Goal: Navigation & Orientation: Find specific page/section

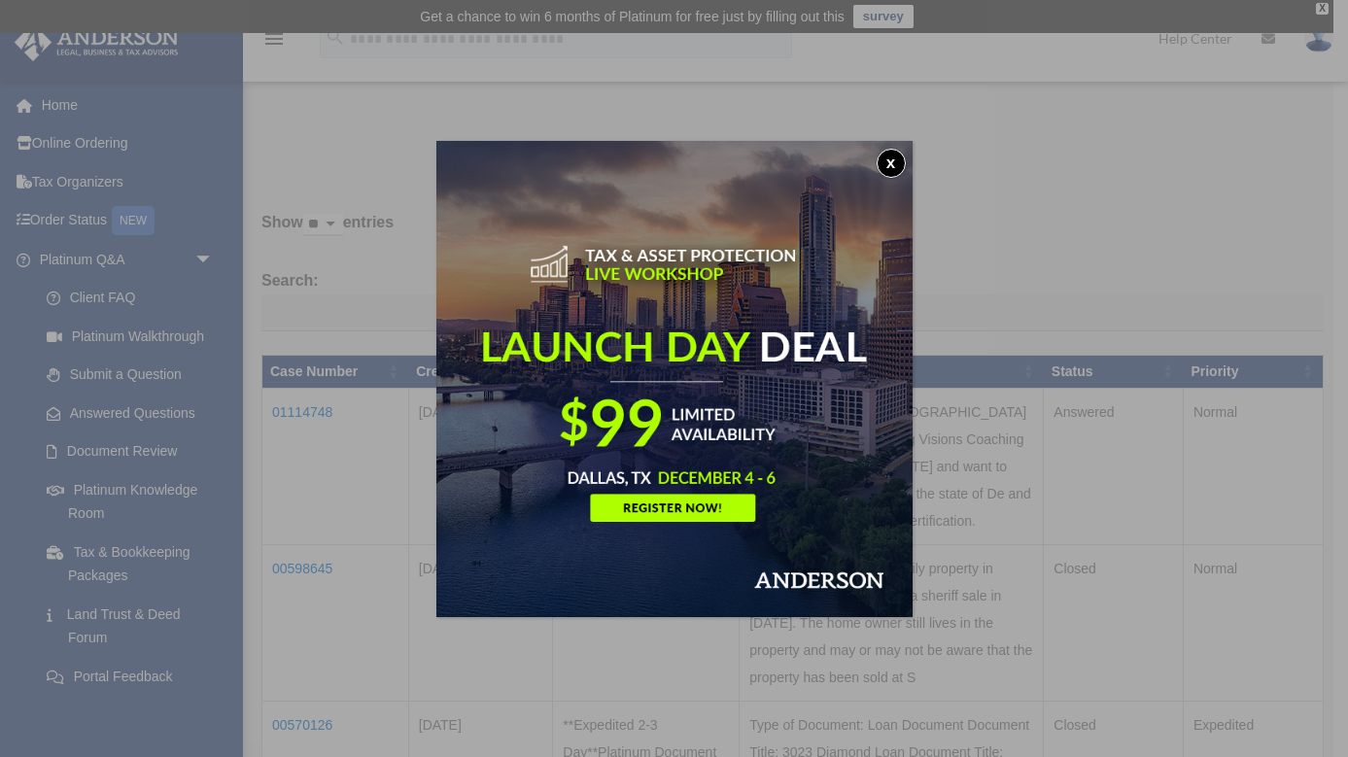
click at [887, 161] on button "x" at bounding box center [890, 163] width 29 height 29
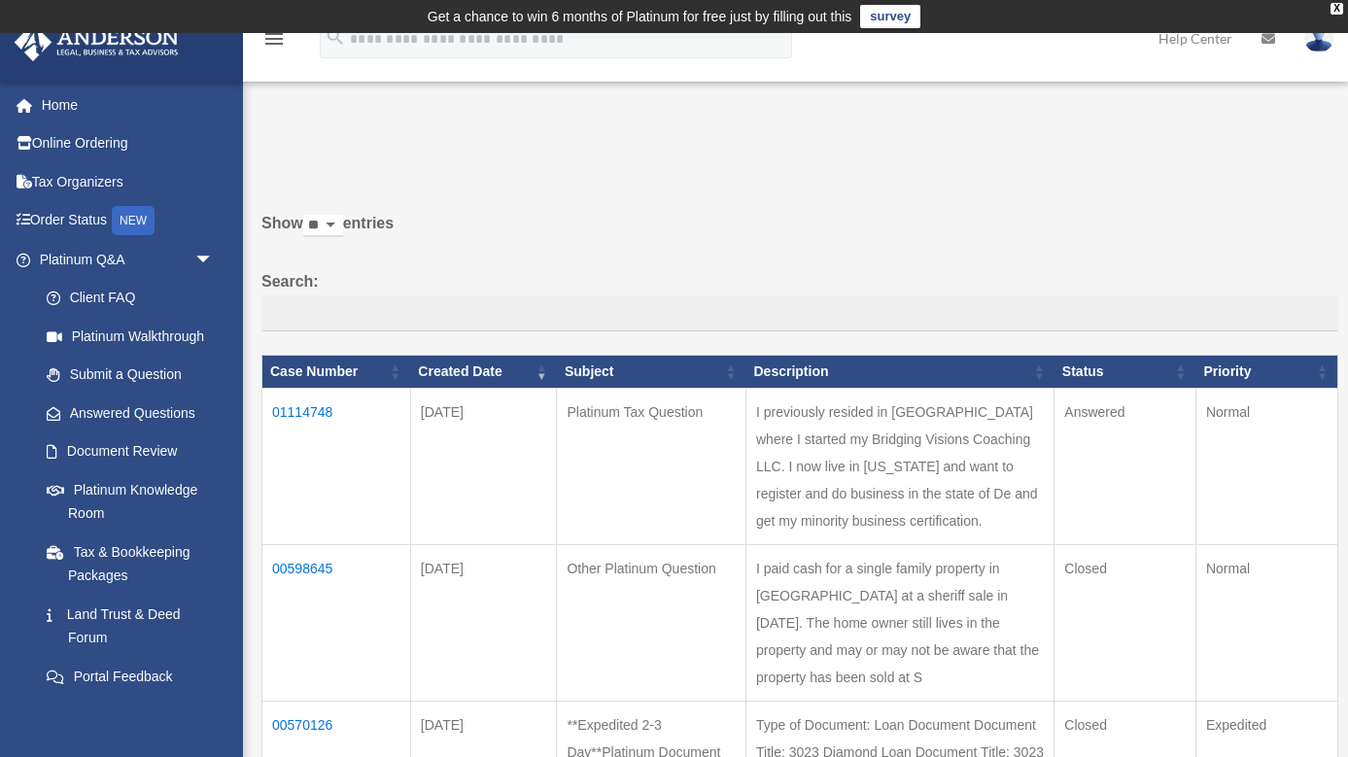
click at [320, 426] on td "01114748" at bounding box center [336, 467] width 149 height 156
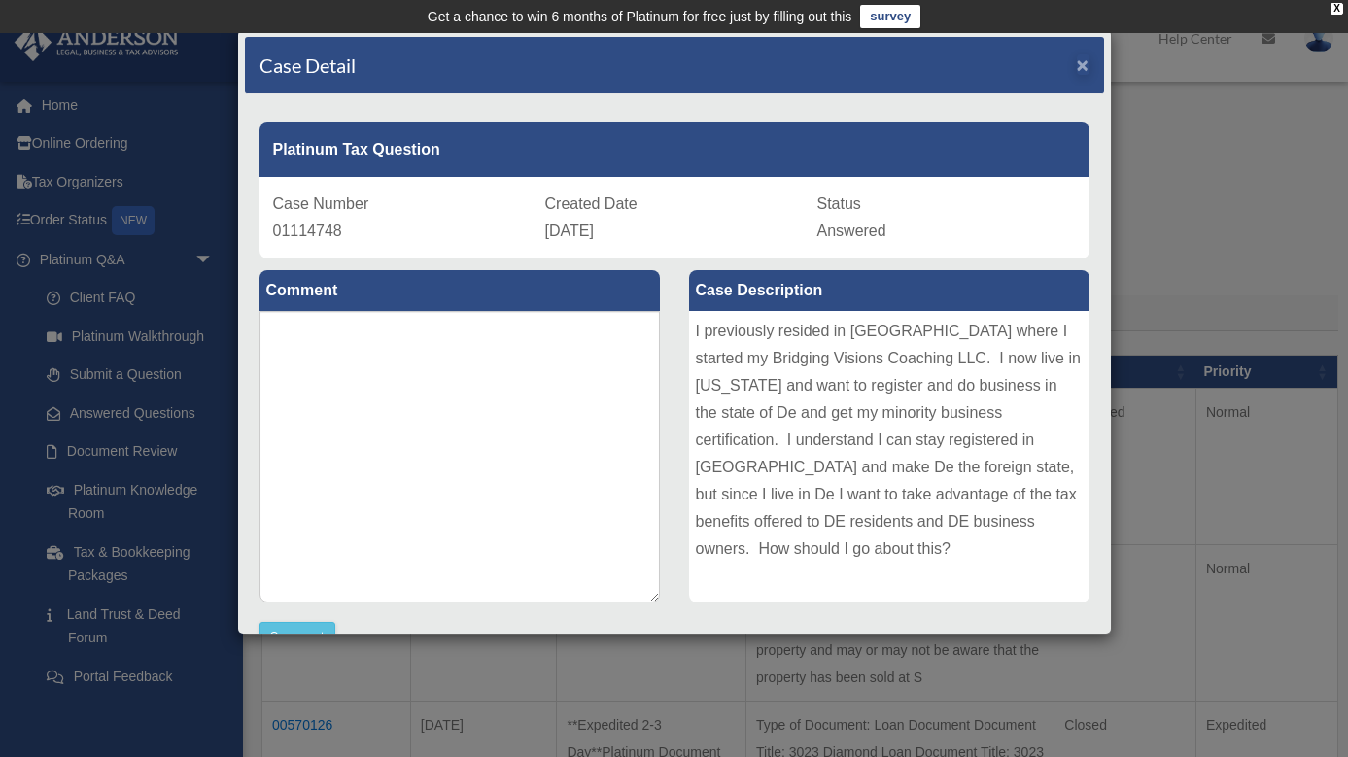
click at [1081, 58] on span "×" at bounding box center [1083, 64] width 13 height 22
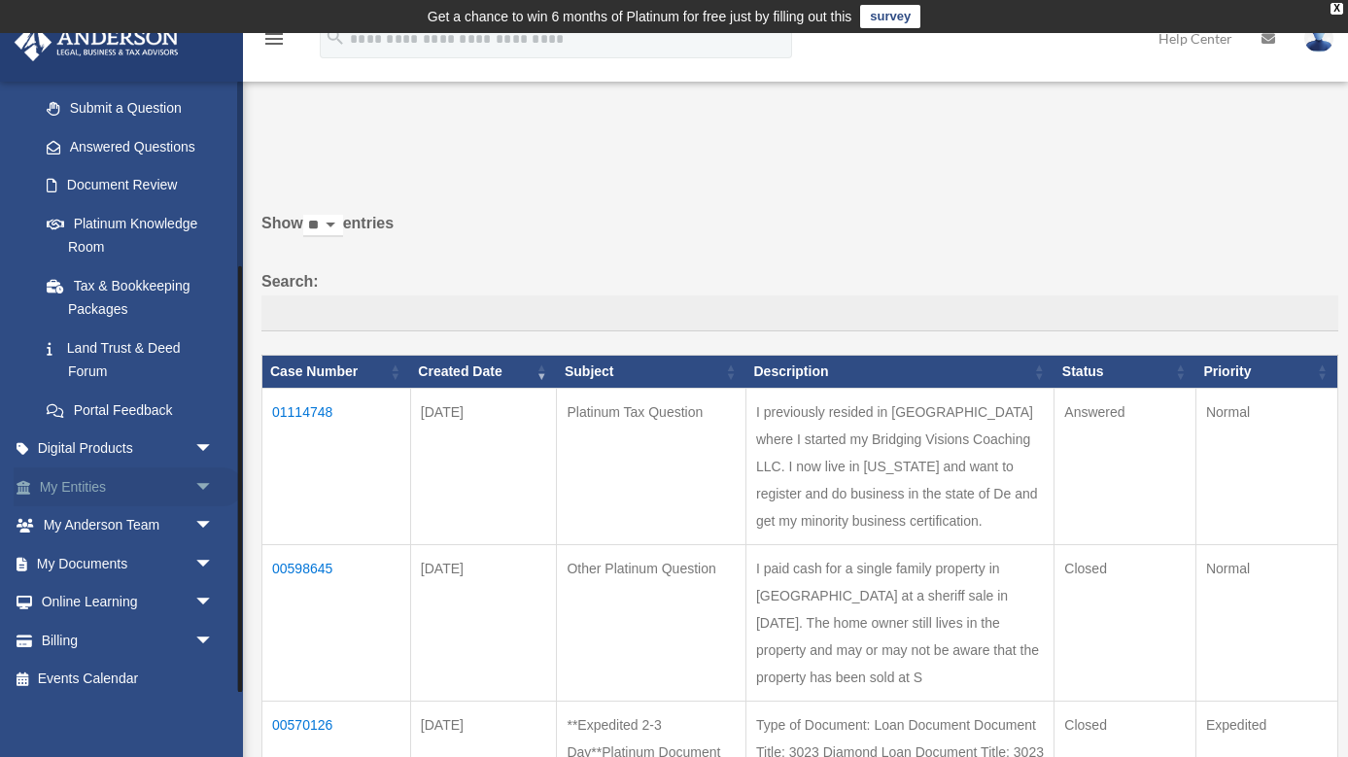
scroll to position [265, 0]
click at [203, 478] on span "arrow_drop_down" at bounding box center [213, 488] width 39 height 40
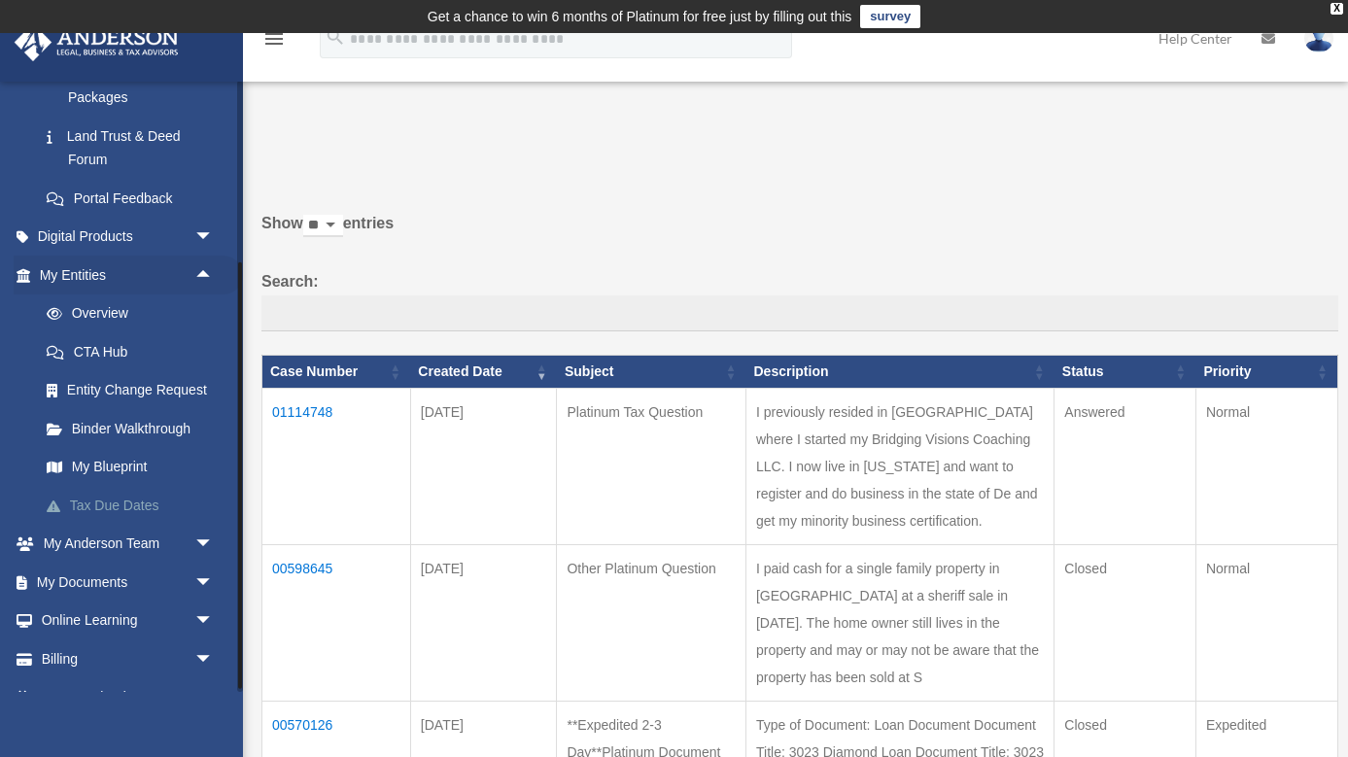
scroll to position [484, 0]
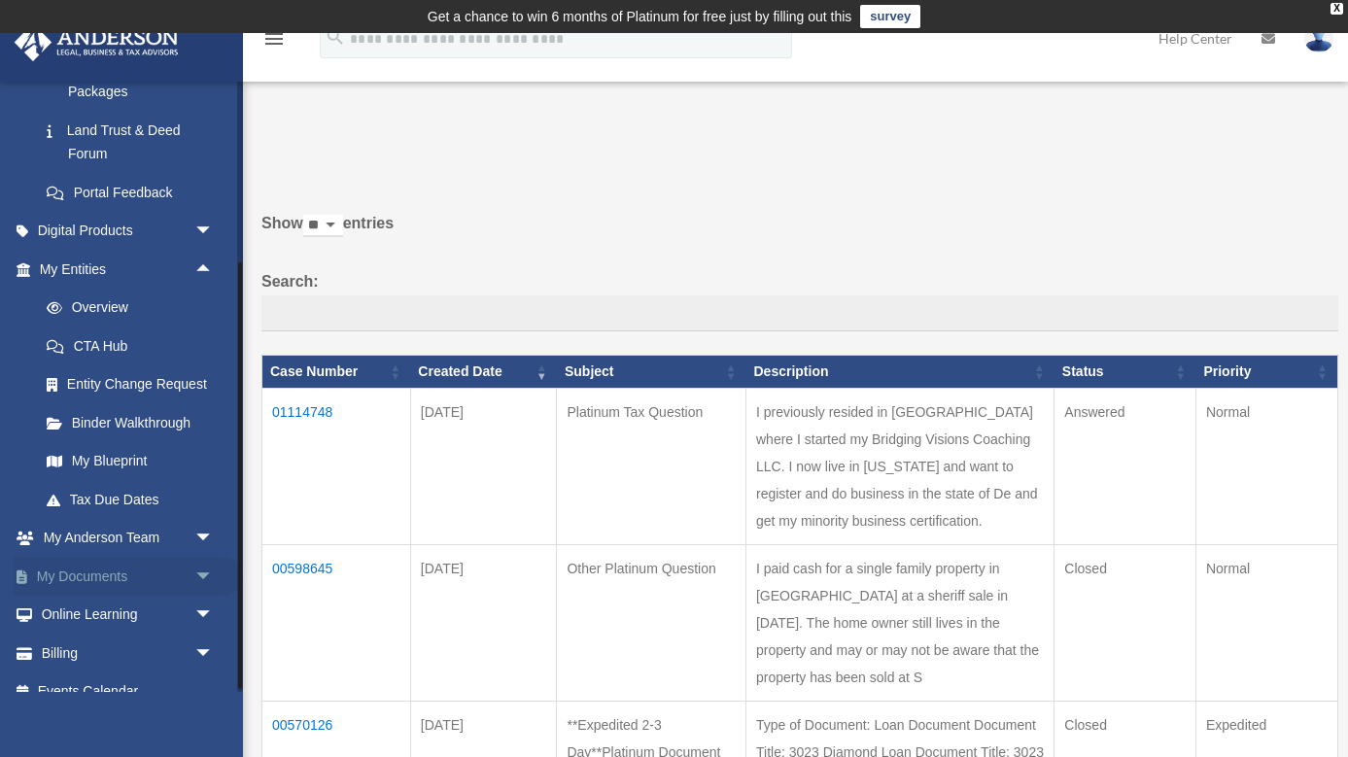
click at [203, 559] on span "arrow_drop_down" at bounding box center [213, 577] width 39 height 40
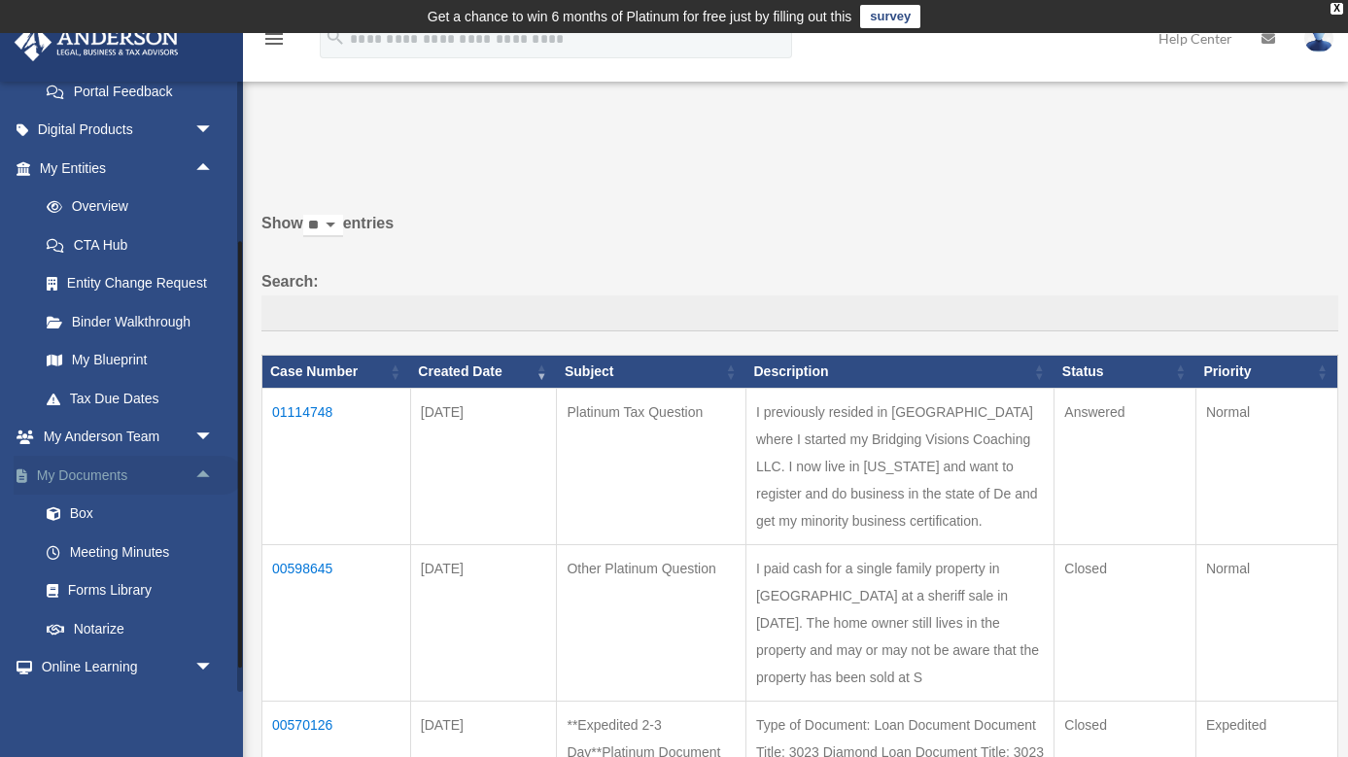
scroll to position [589, 0]
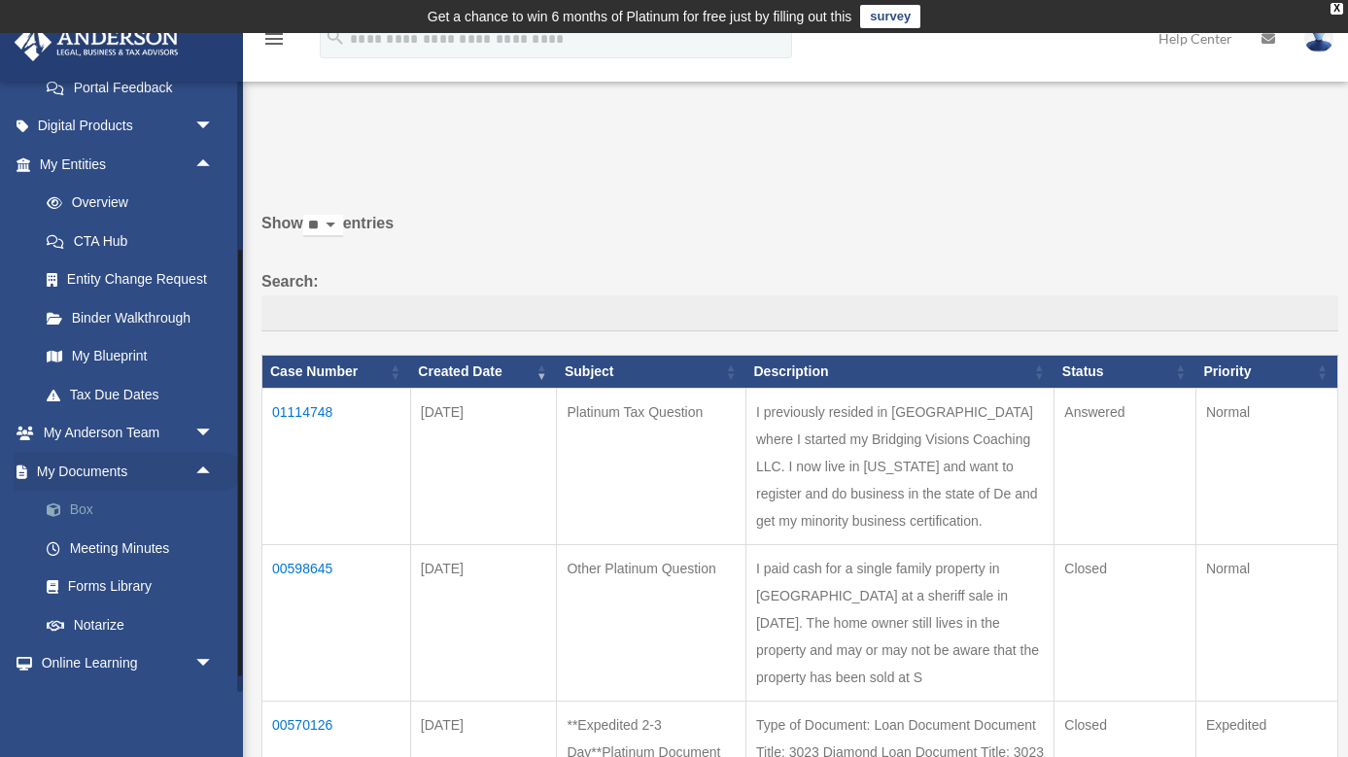
click at [92, 498] on link "Box" at bounding box center [135, 510] width 216 height 39
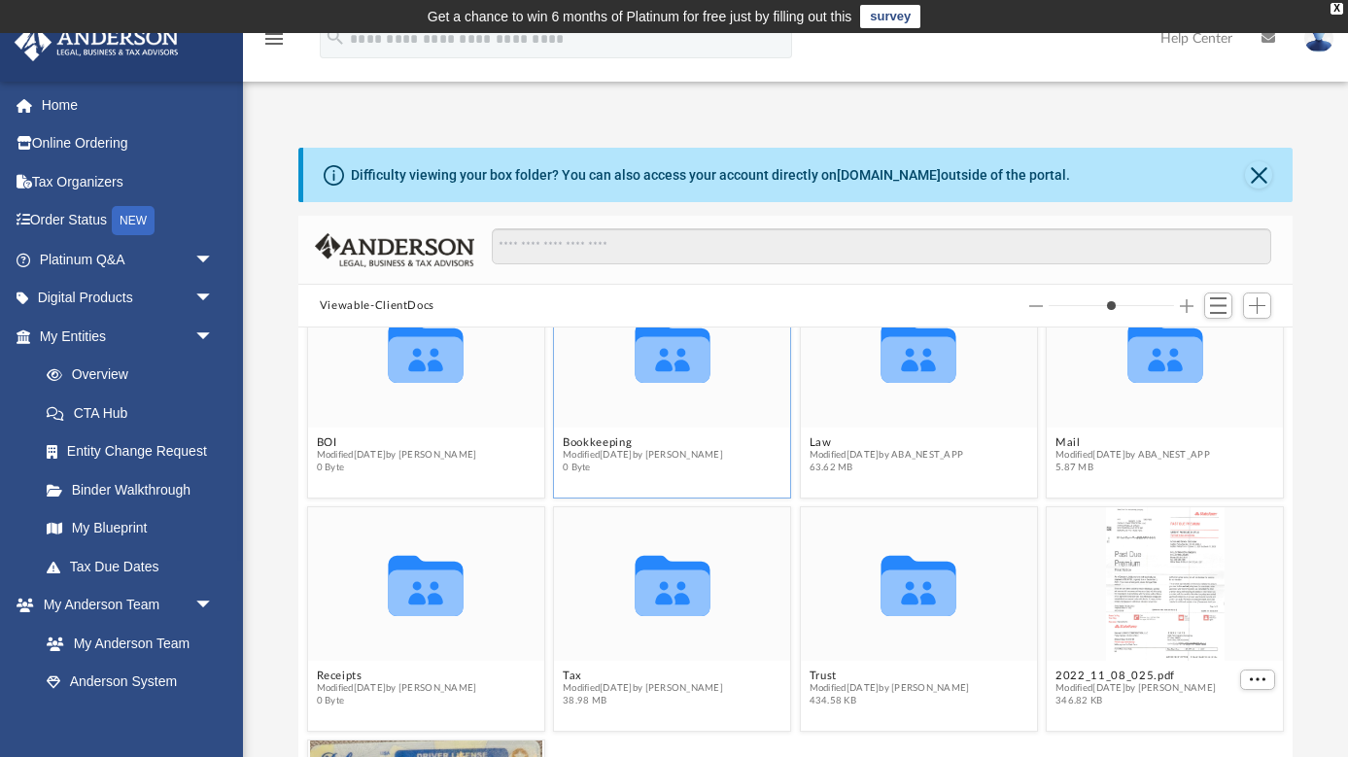
scroll to position [63, 0]
click at [917, 371] on icon "grid" at bounding box center [918, 358] width 75 height 46
click at [917, 362] on icon "grid" at bounding box center [918, 358] width 75 height 46
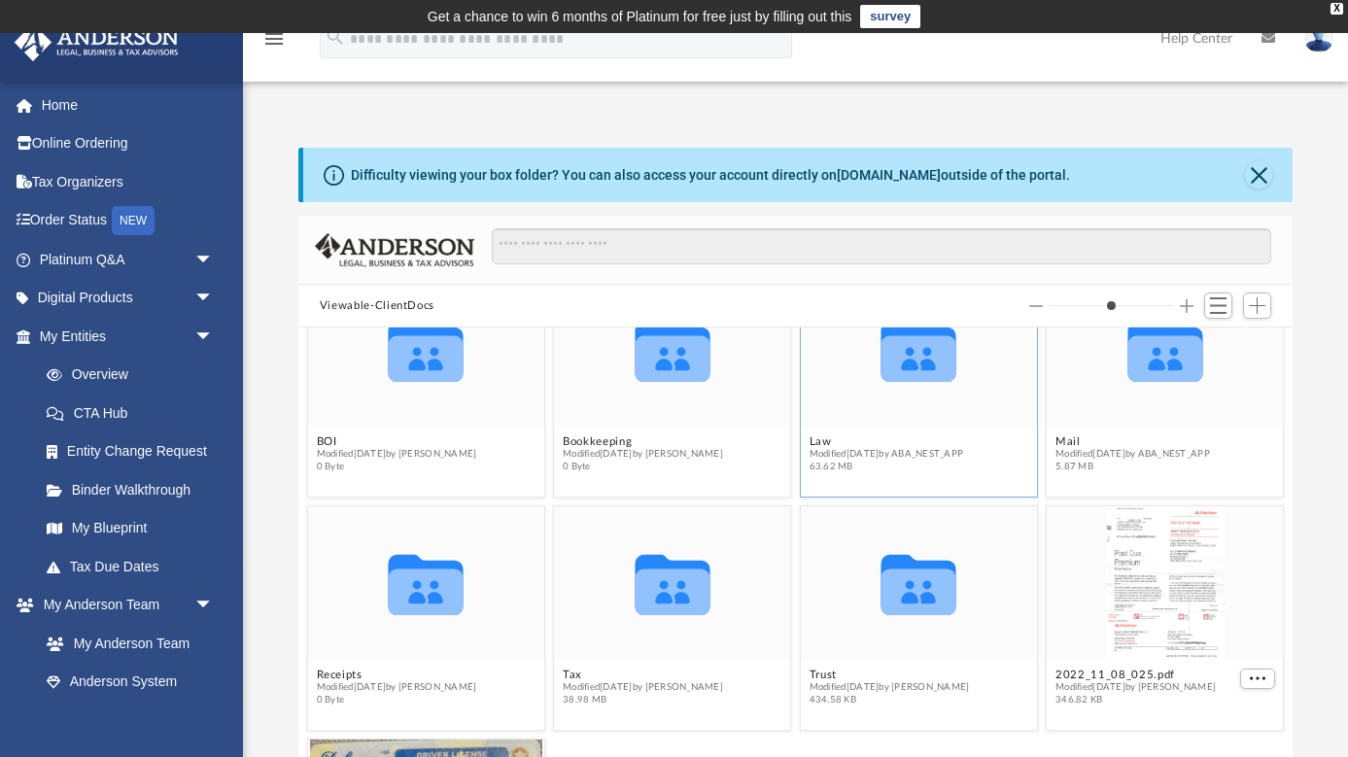
click at [917, 362] on icon "grid" at bounding box center [918, 358] width 75 height 46
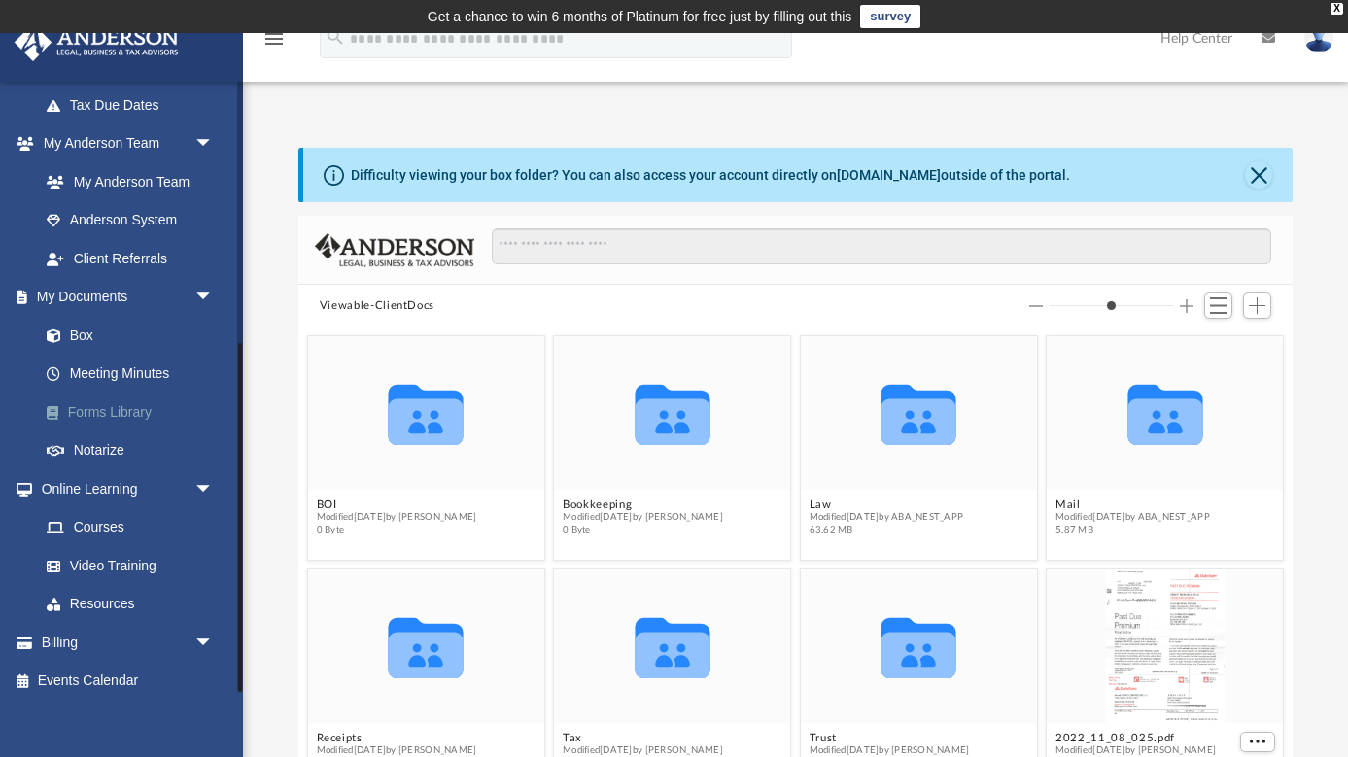
scroll to position [461, 0]
click at [81, 321] on link "Box" at bounding box center [135, 336] width 216 height 39
click at [1265, 175] on button "Close" at bounding box center [1258, 174] width 27 height 27
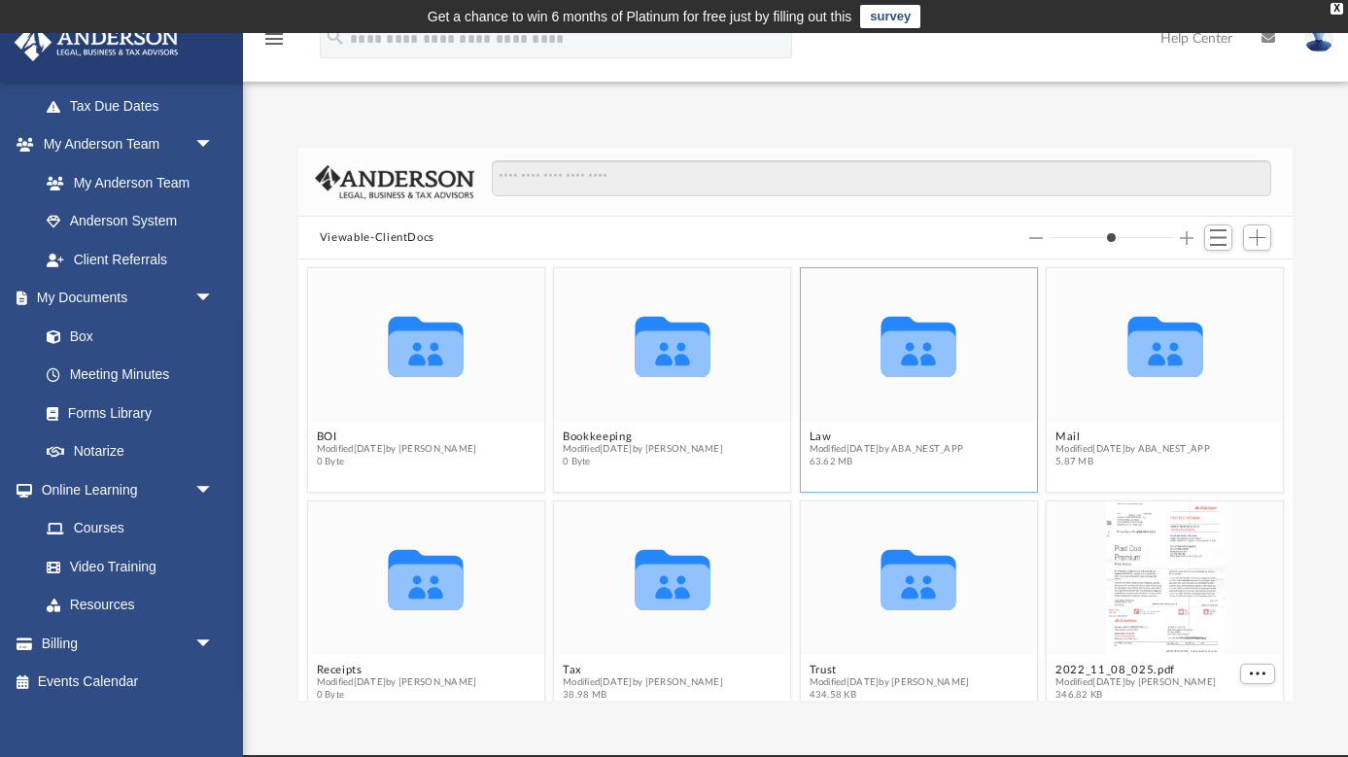
click at [908, 355] on icon "grid" at bounding box center [918, 347] width 75 height 60
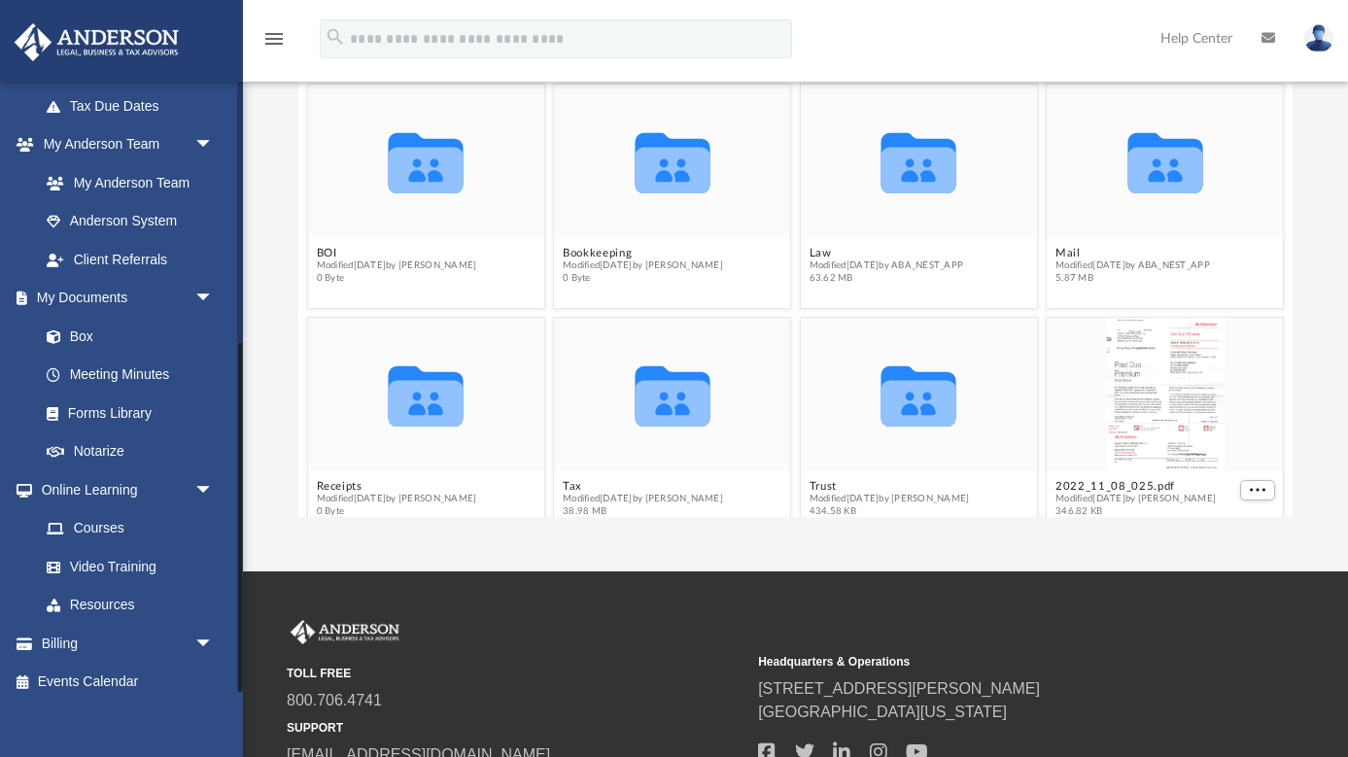
scroll to position [185, 0]
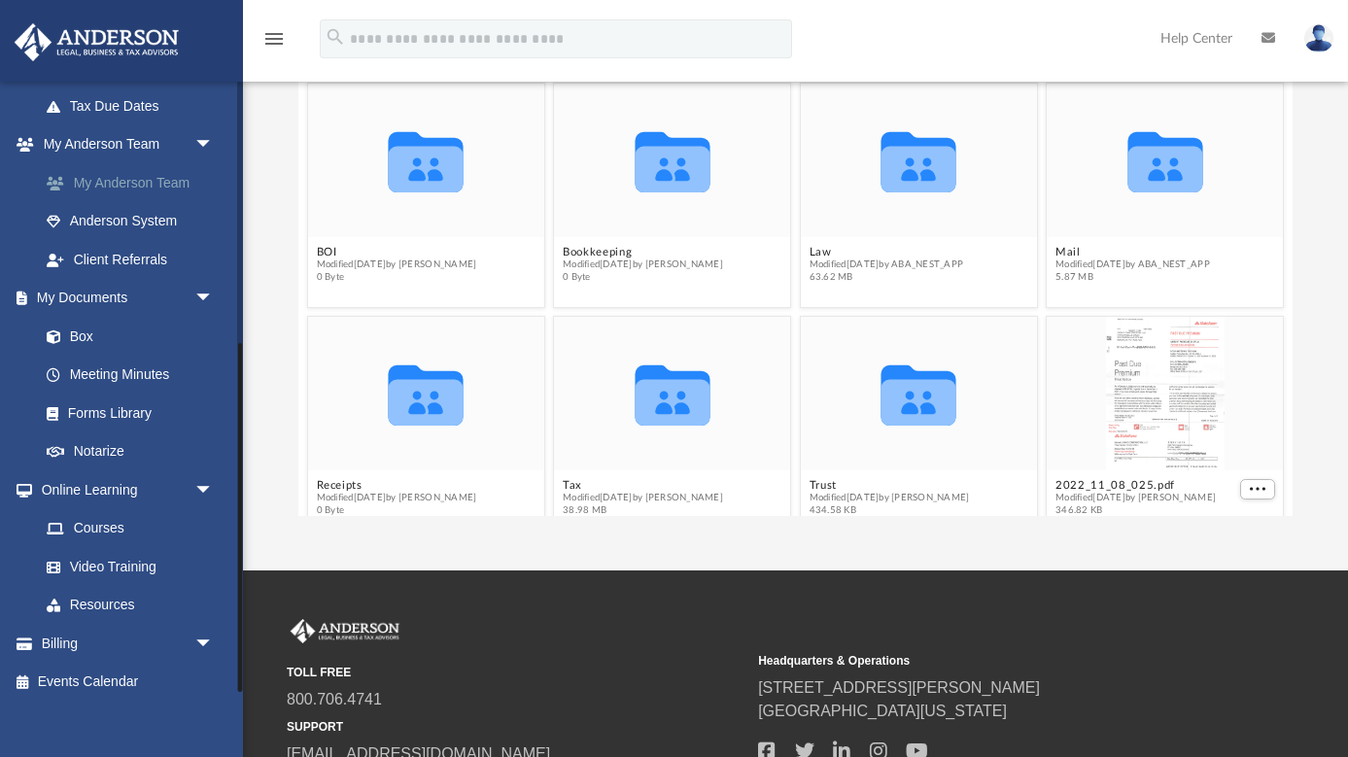
click at [131, 174] on link "My Anderson Team" at bounding box center [135, 182] width 216 height 39
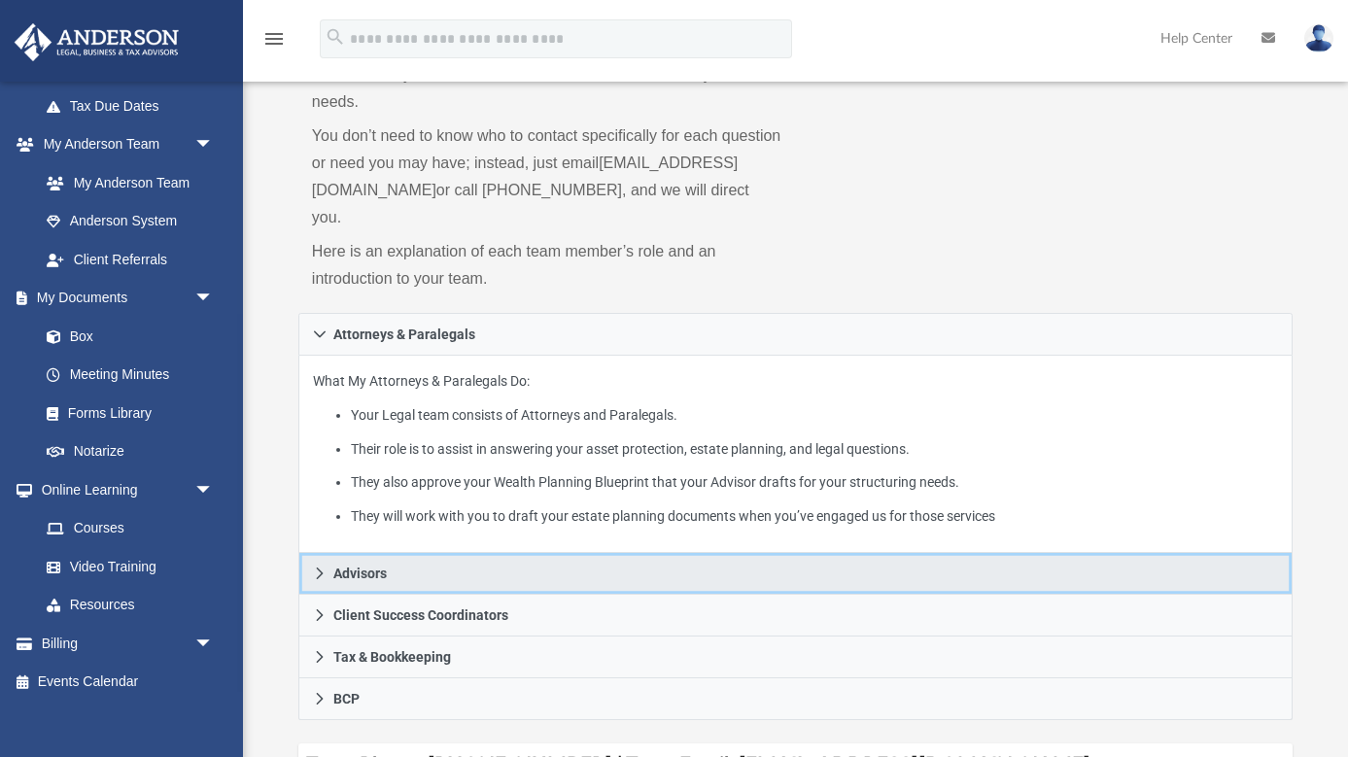
click at [319, 567] on icon at bounding box center [319, 573] width 7 height 12
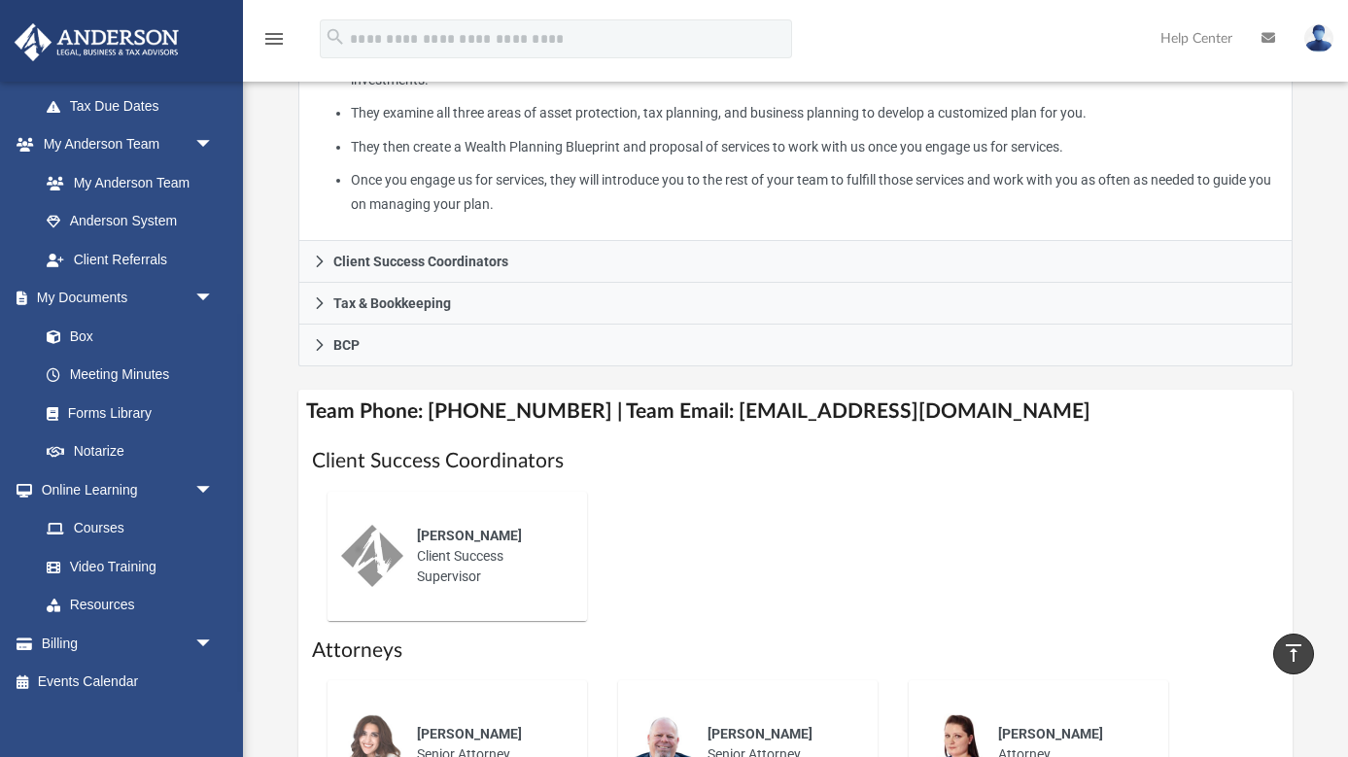
scroll to position [580, 0]
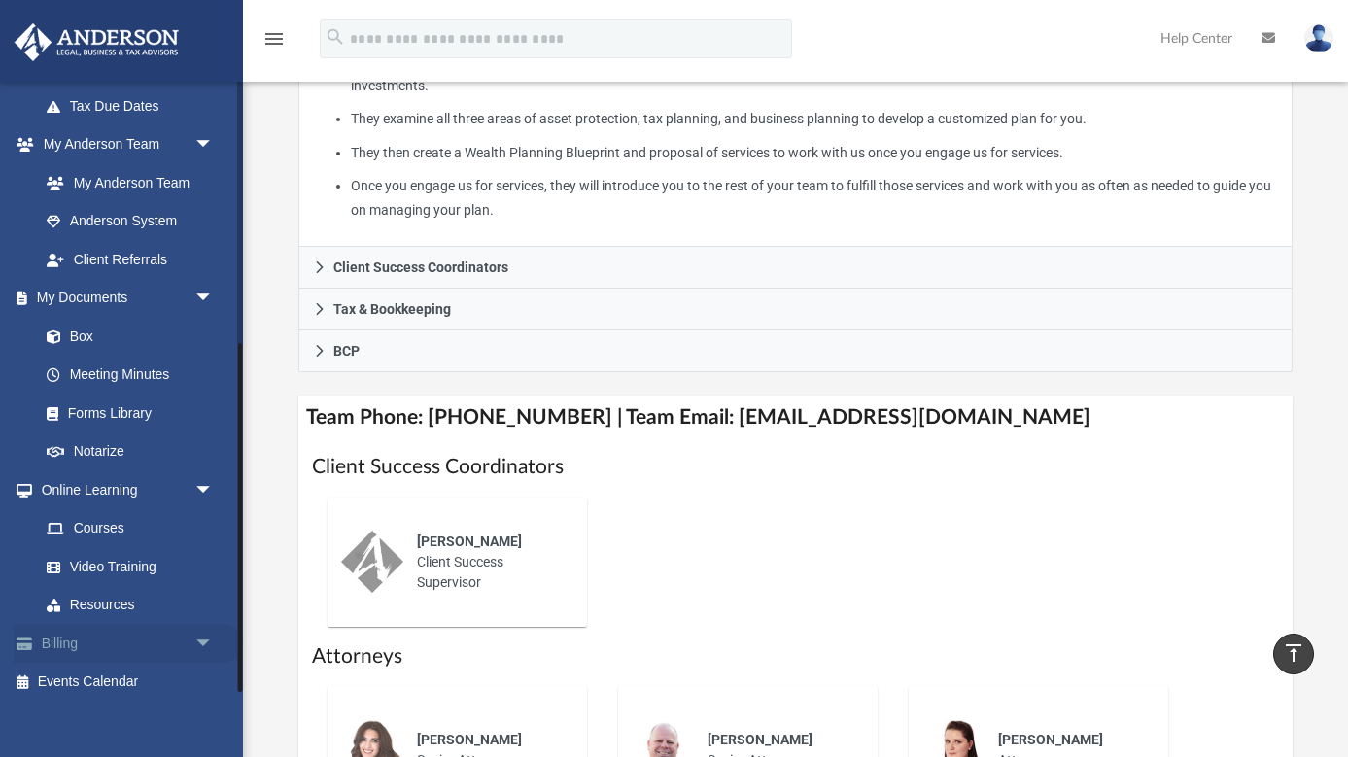
click at [200, 628] on span "arrow_drop_down" at bounding box center [213, 644] width 39 height 40
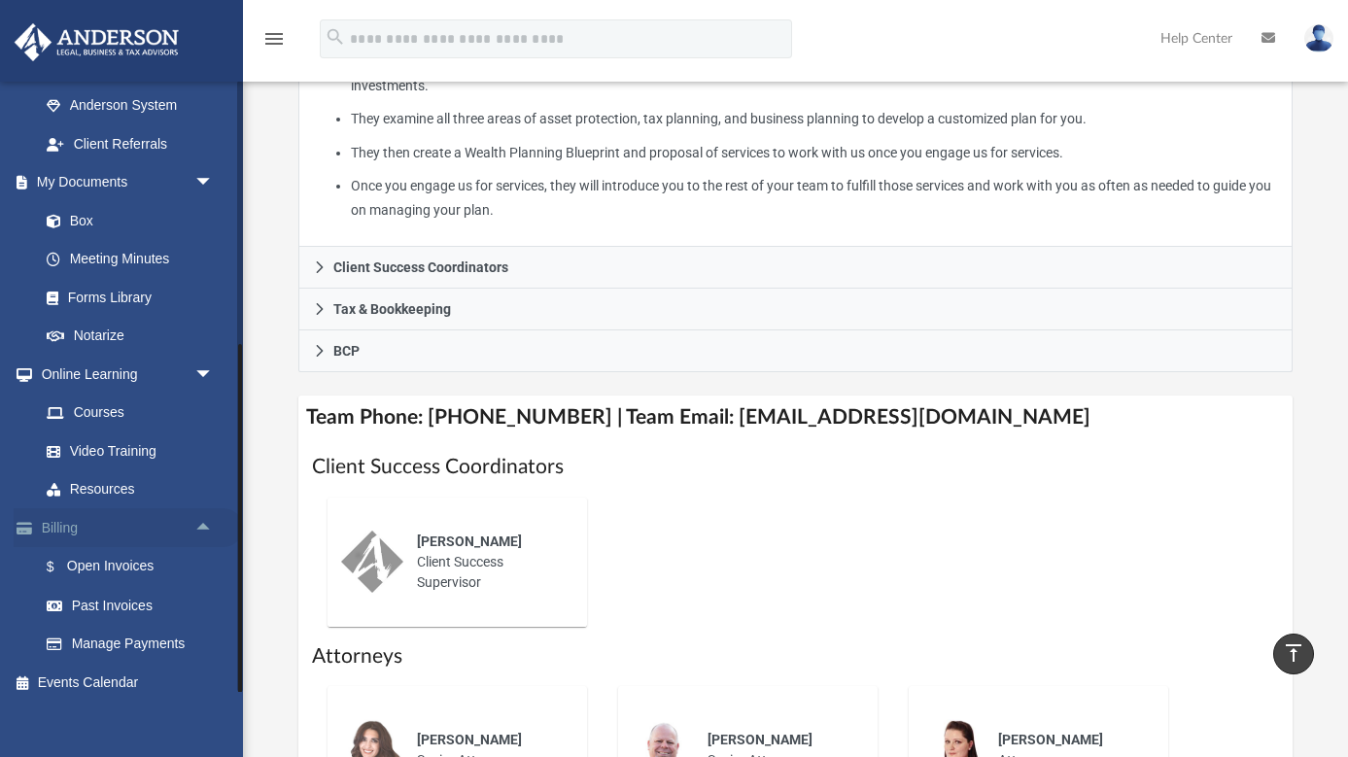
scroll to position [575, 0]
click at [127, 555] on link "$ Open Invoices" at bounding box center [135, 568] width 216 height 40
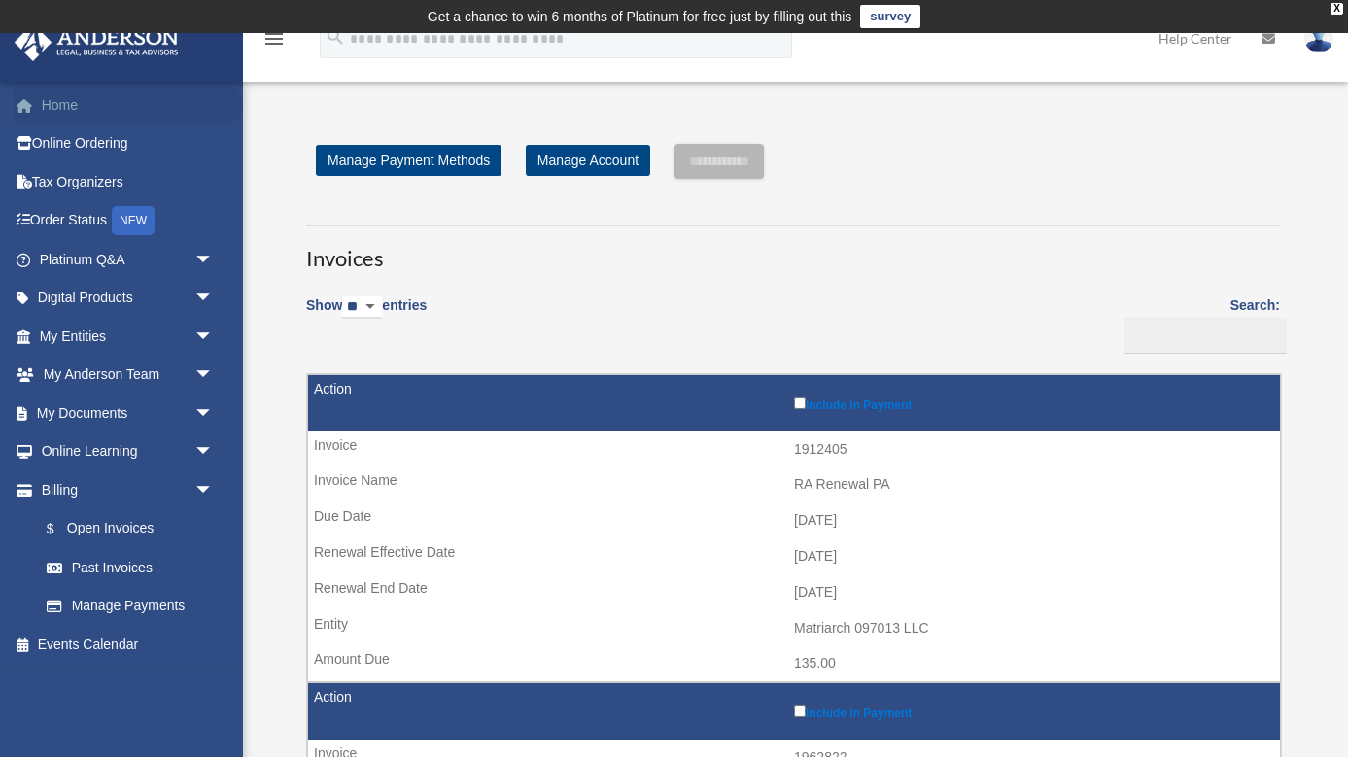
click at [65, 102] on link "Home" at bounding box center [128, 105] width 229 height 39
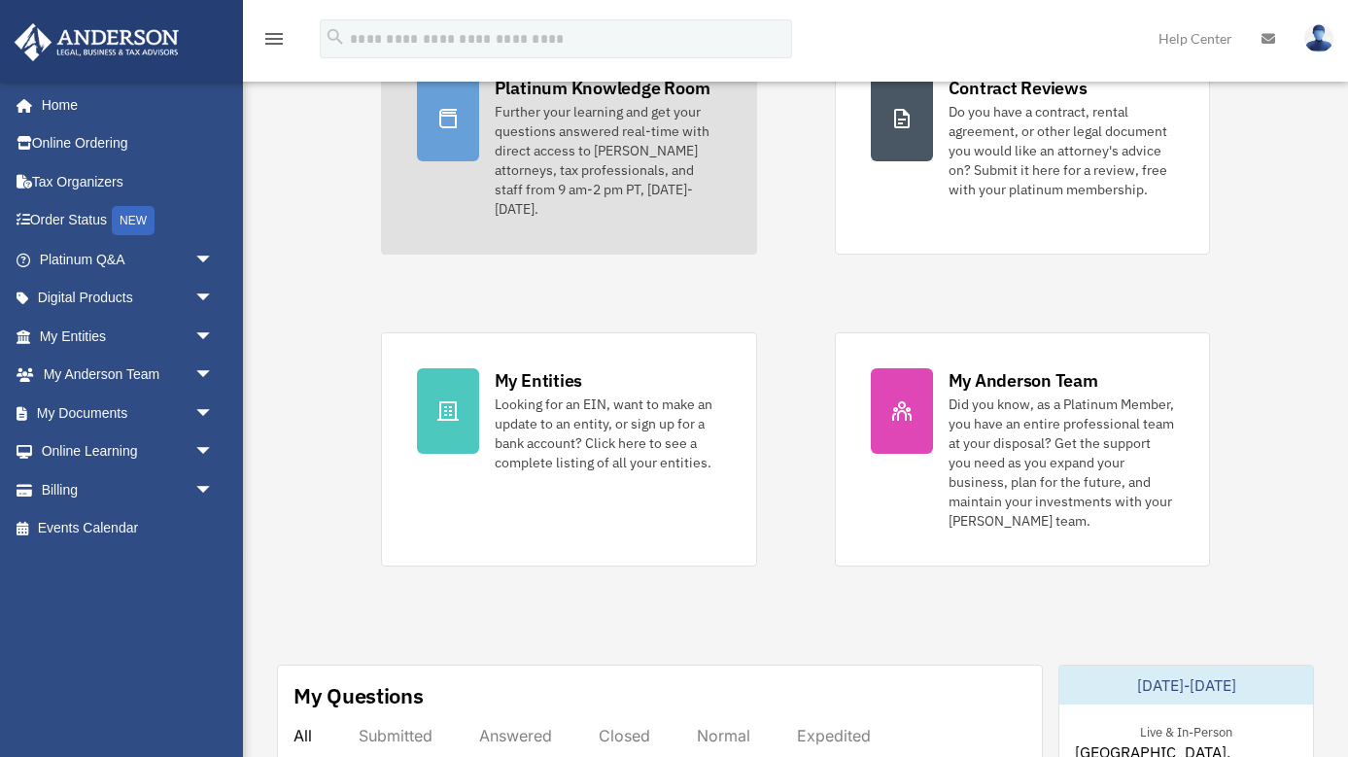
scroll to position [225, 0]
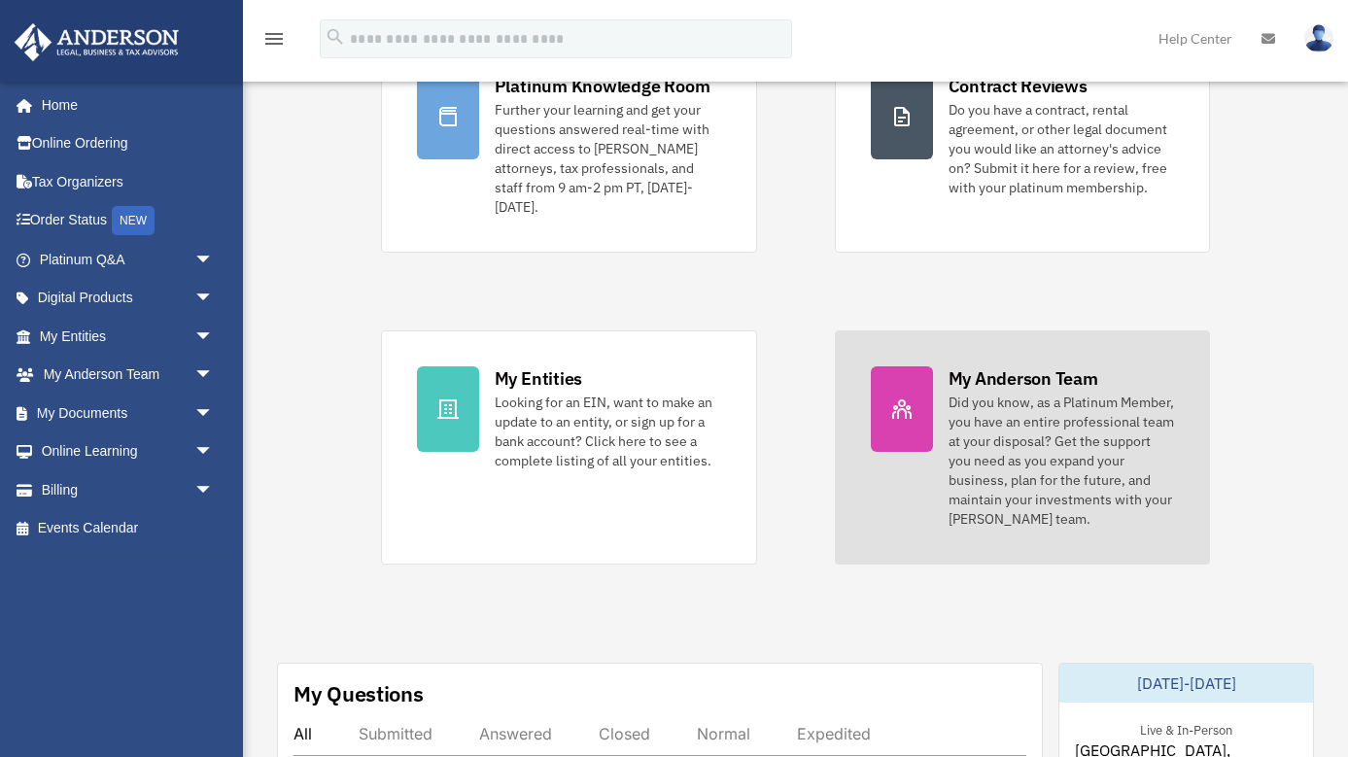
click at [1055, 425] on div "Did you know, as a Platinum Member, you have an entire professional team at you…" at bounding box center [1061, 461] width 226 height 136
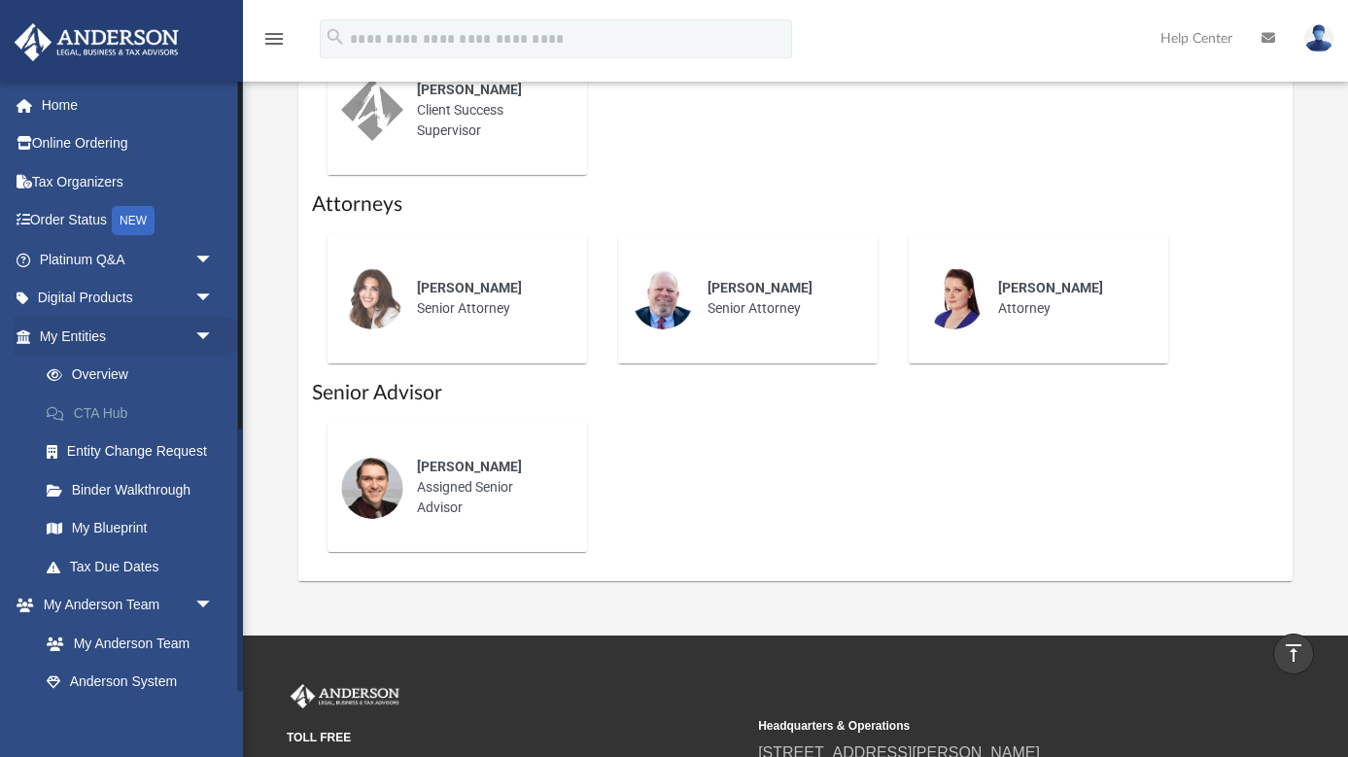
scroll to position [960, 0]
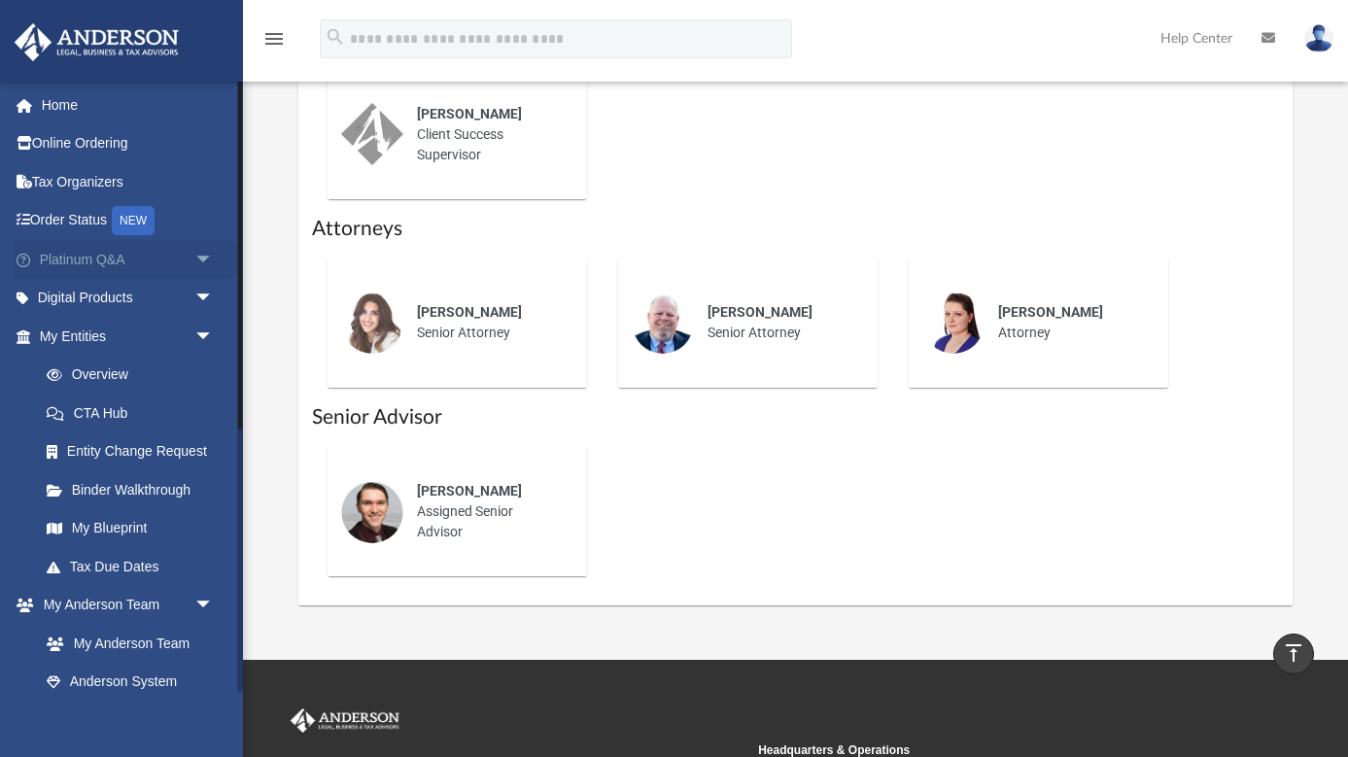
click at [204, 255] on span "arrow_drop_down" at bounding box center [213, 260] width 39 height 40
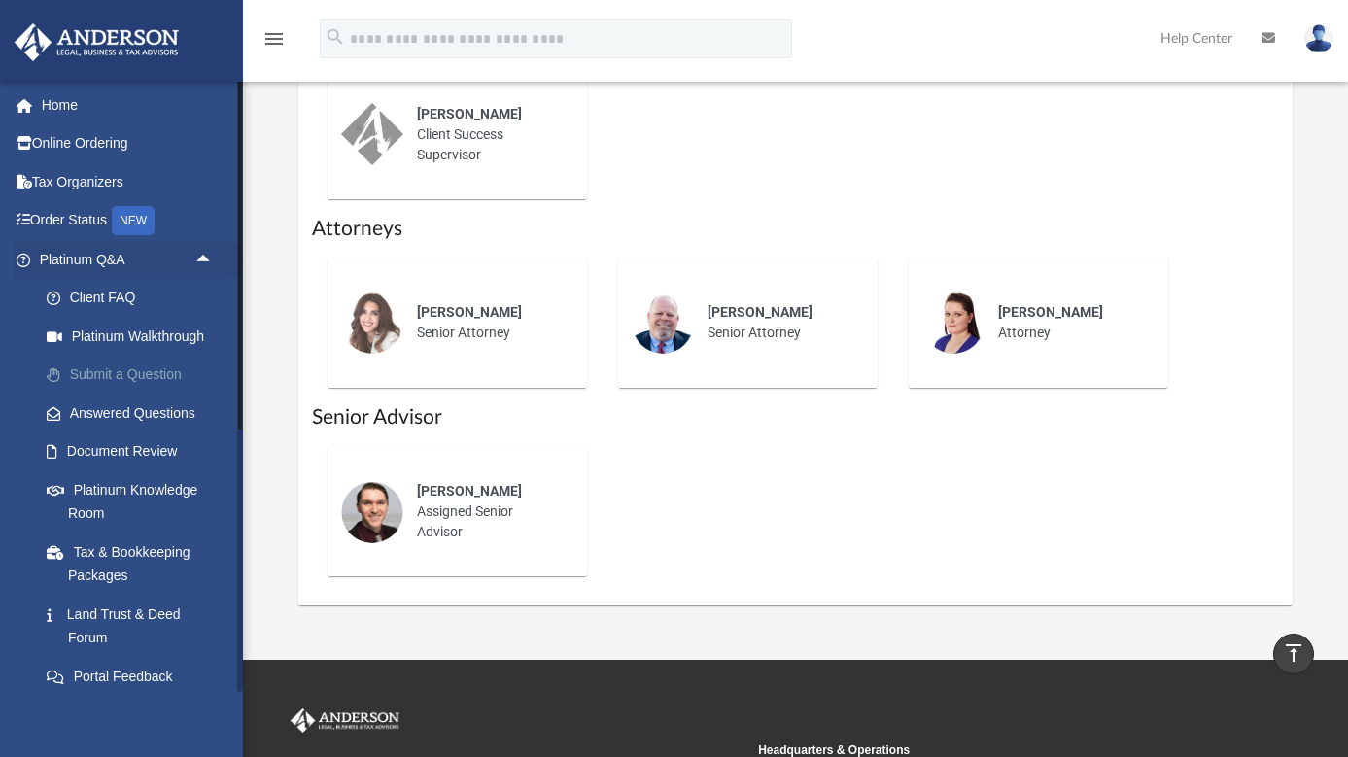
click at [158, 366] on link "Submit a Question" at bounding box center [135, 375] width 216 height 39
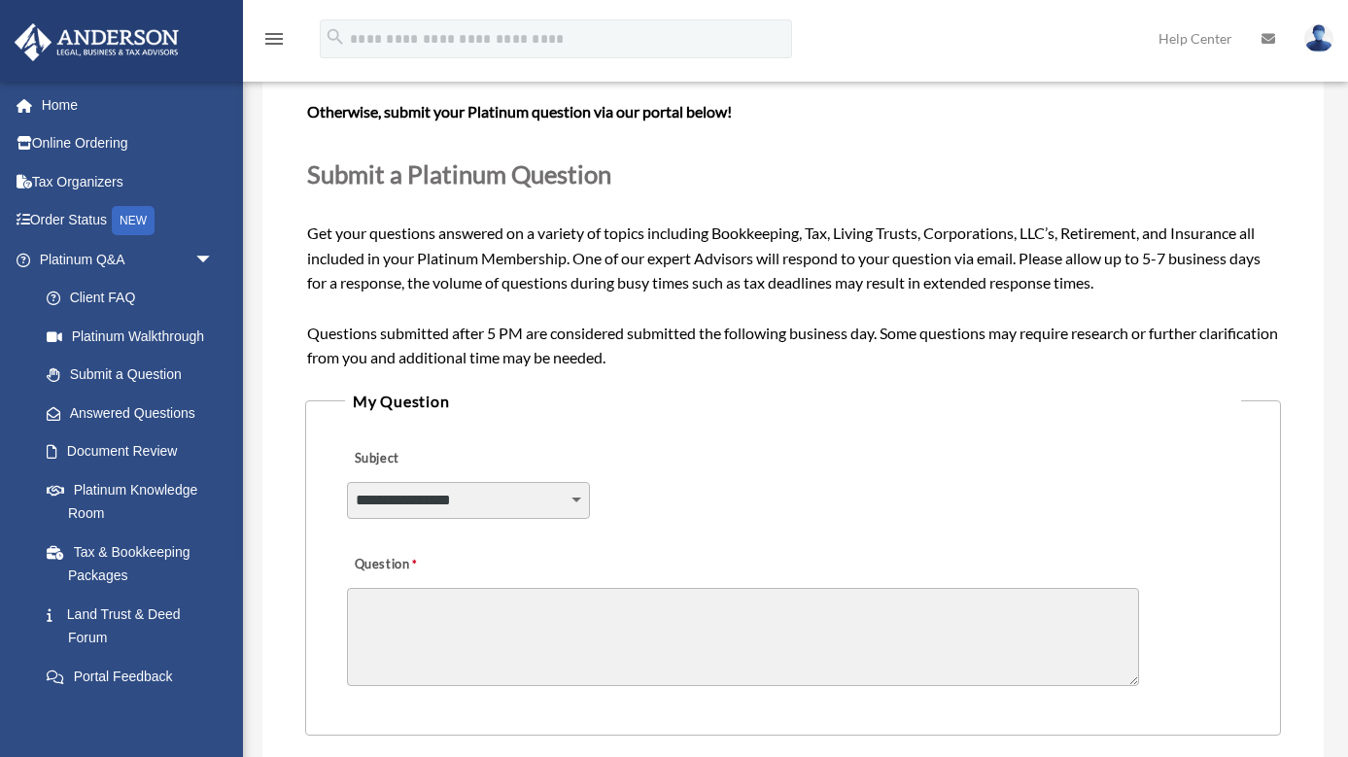
scroll to position [223, 0]
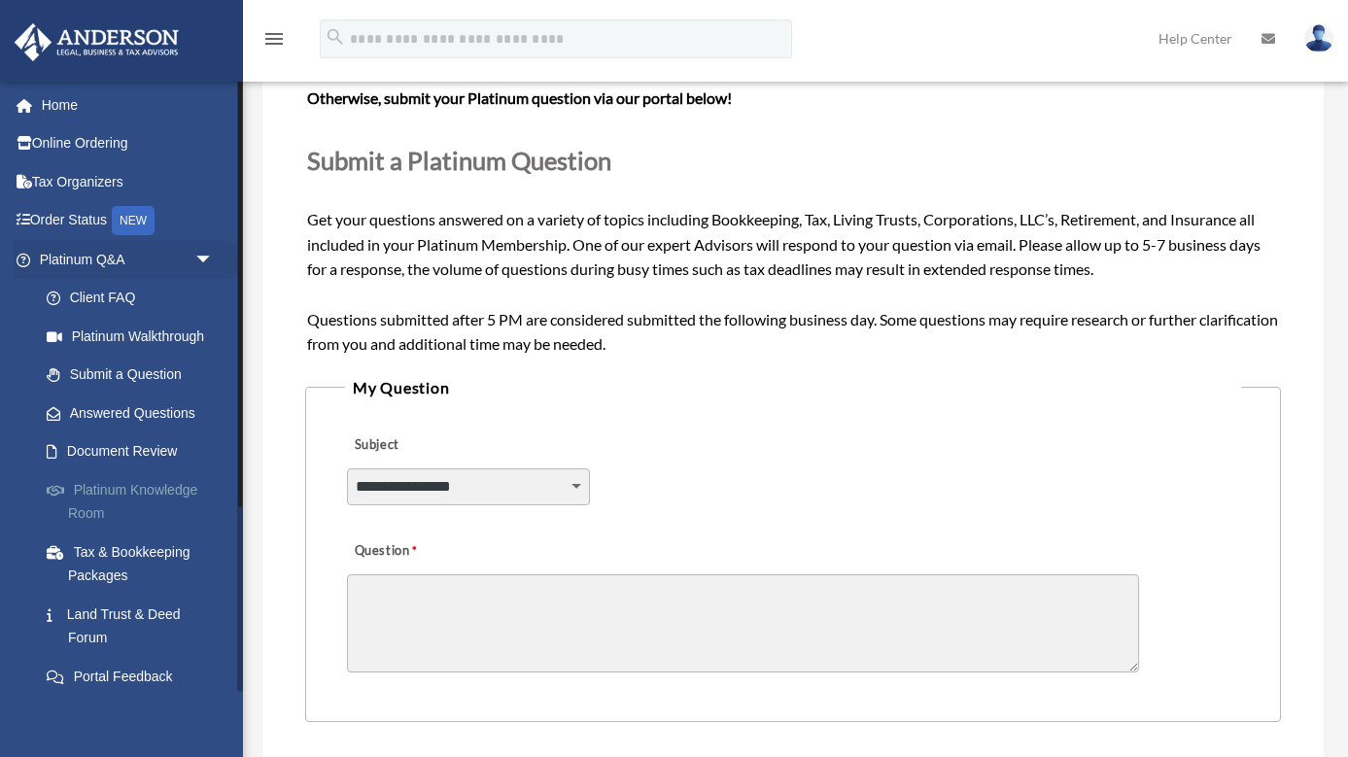
click at [169, 483] on link "Platinum Knowledge Room" at bounding box center [135, 501] width 216 height 62
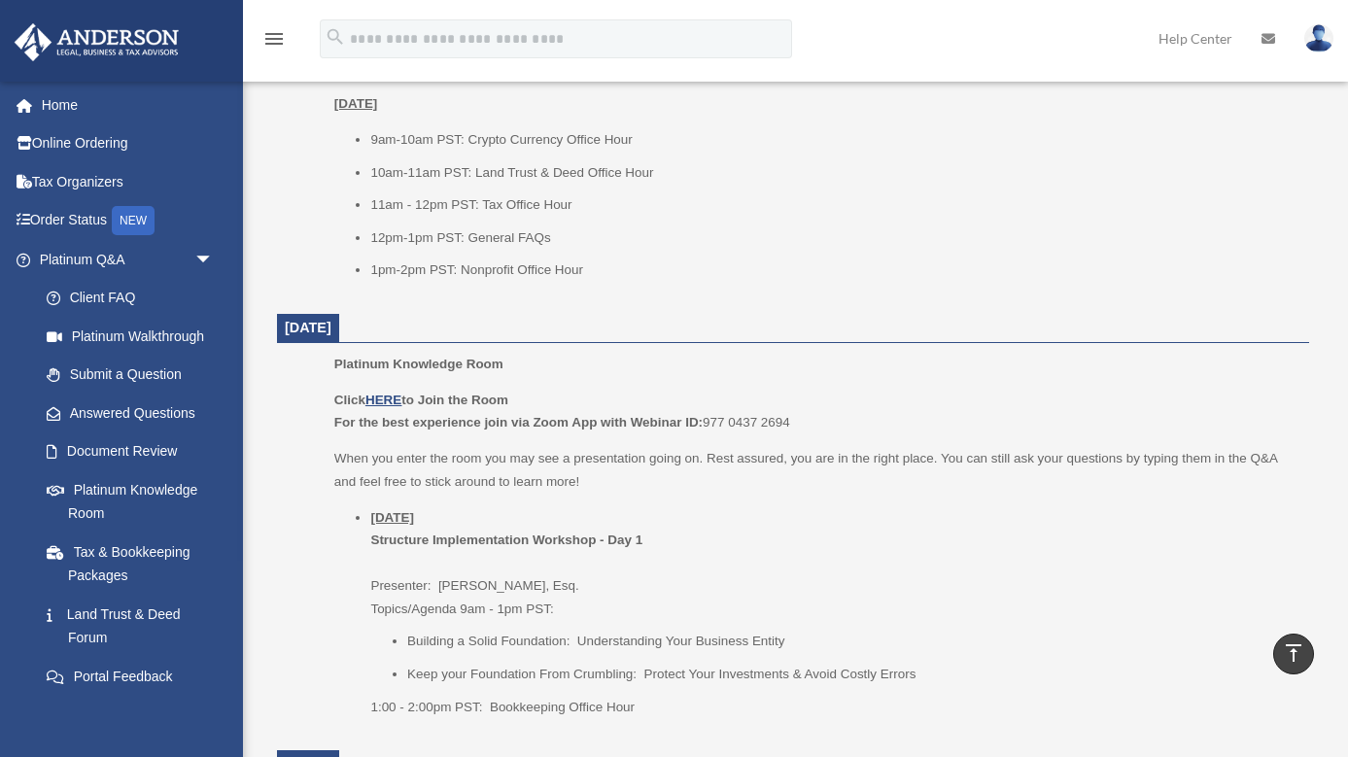
scroll to position [1448, 0]
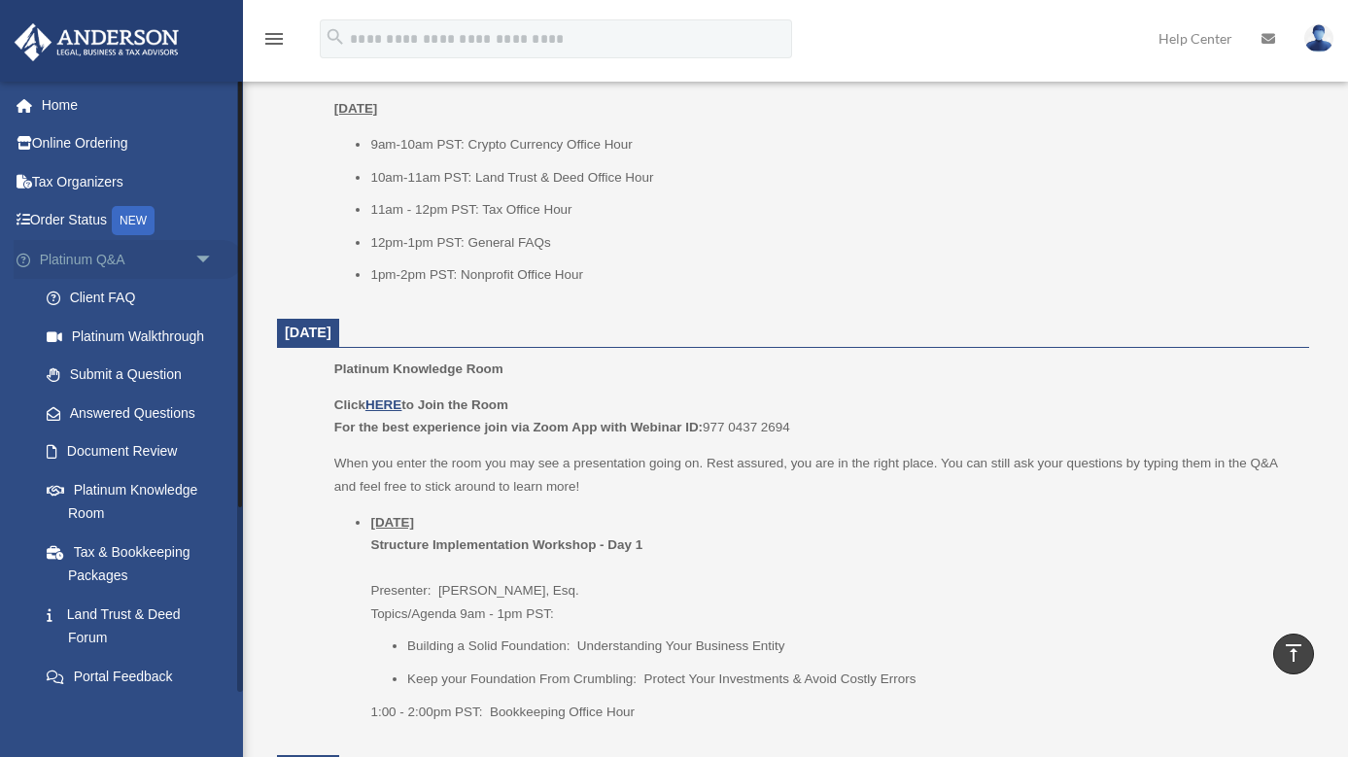
click at [204, 255] on span "arrow_drop_down" at bounding box center [213, 260] width 39 height 40
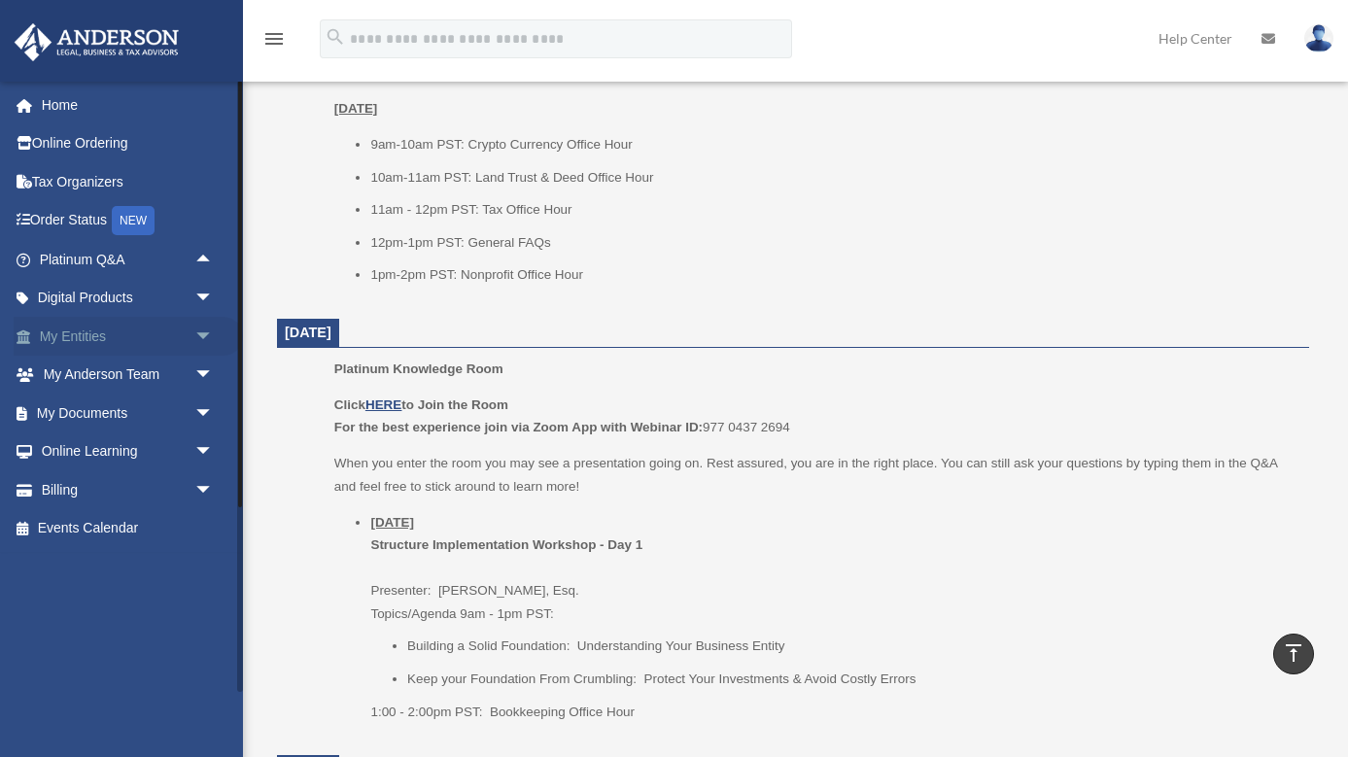
click at [205, 326] on span "arrow_drop_down" at bounding box center [213, 337] width 39 height 40
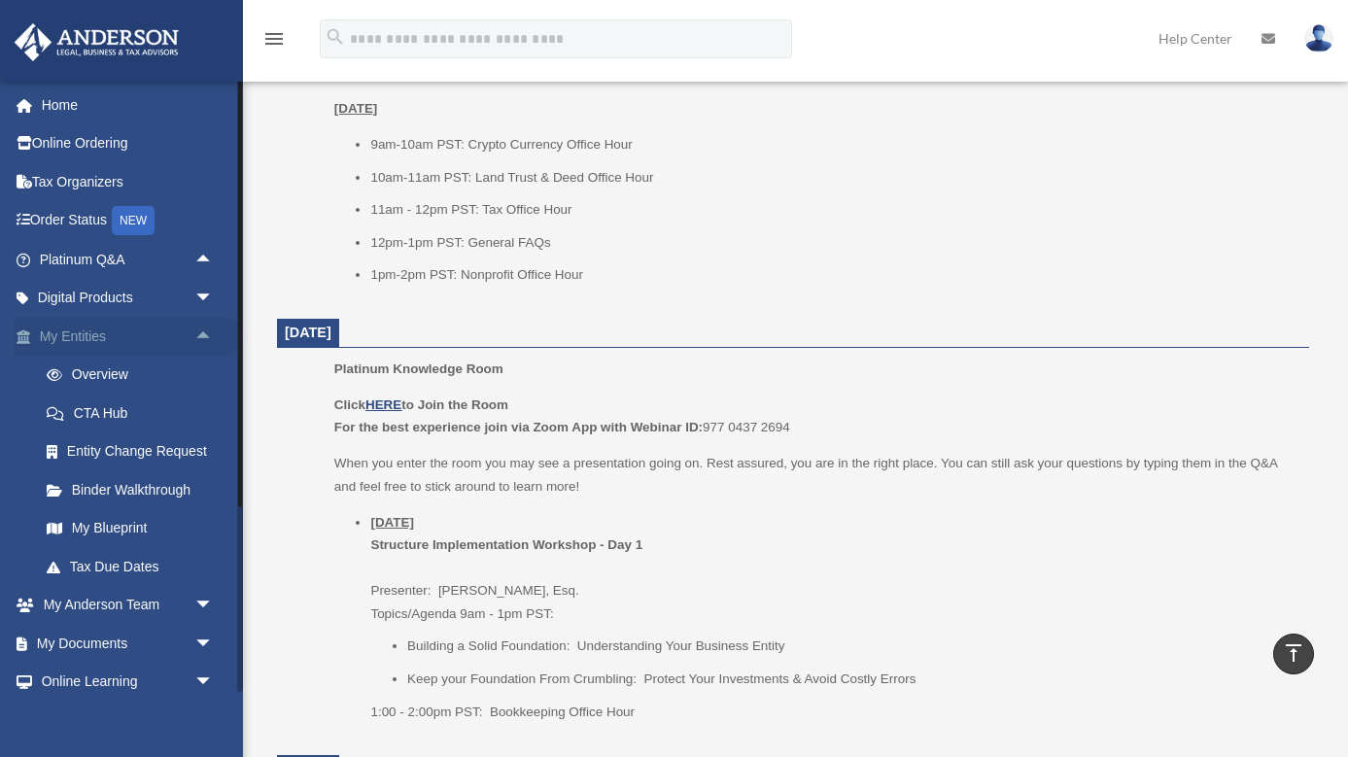
click at [204, 331] on span "arrow_drop_up" at bounding box center [213, 337] width 39 height 40
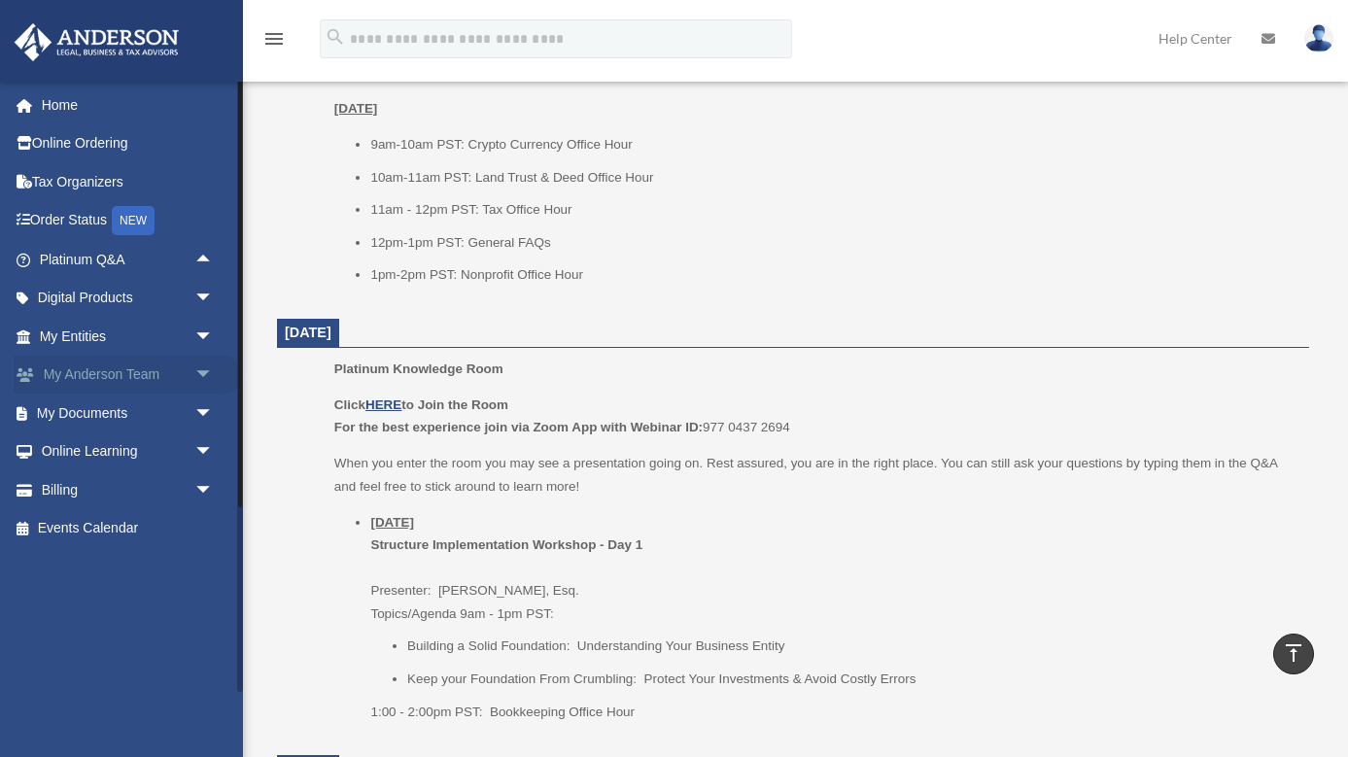
click at [205, 365] on span "arrow_drop_down" at bounding box center [213, 376] width 39 height 40
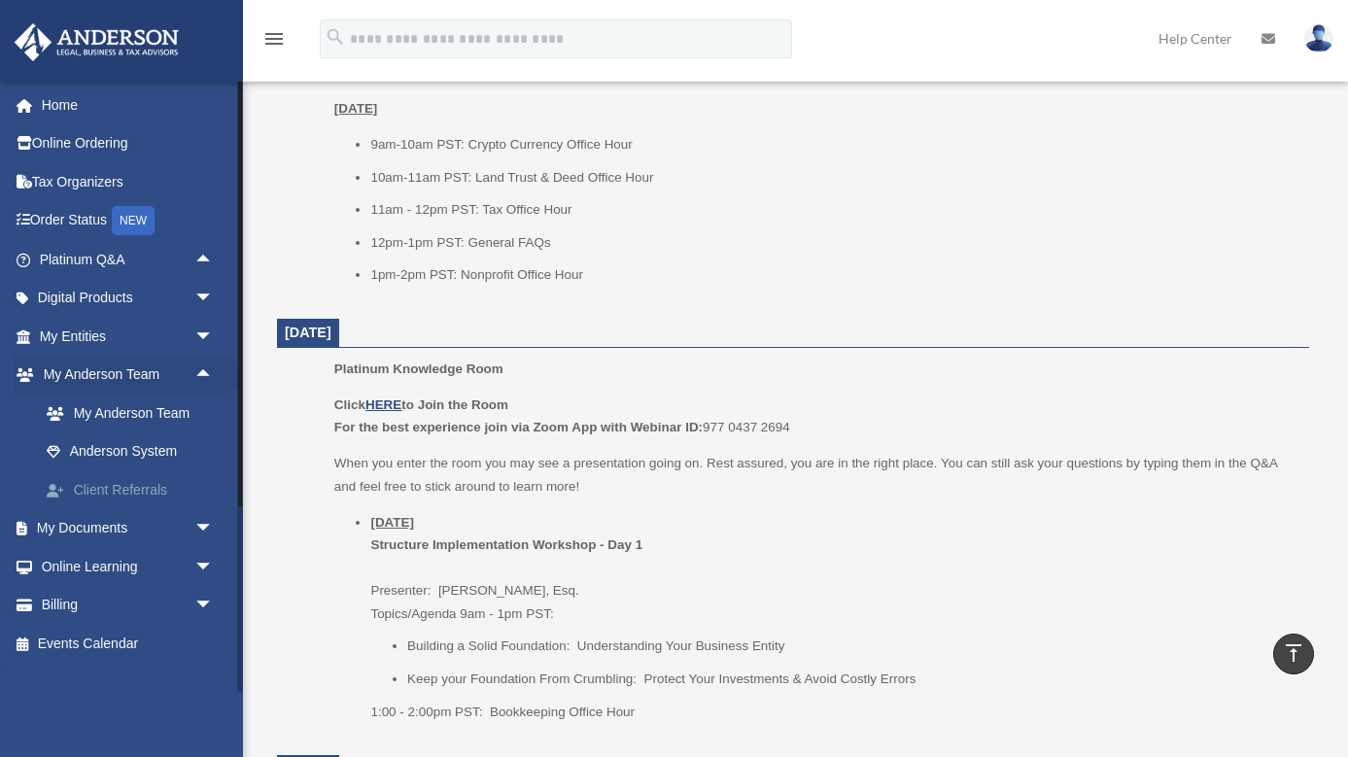
click at [157, 476] on link "Client Referrals" at bounding box center [135, 489] width 216 height 39
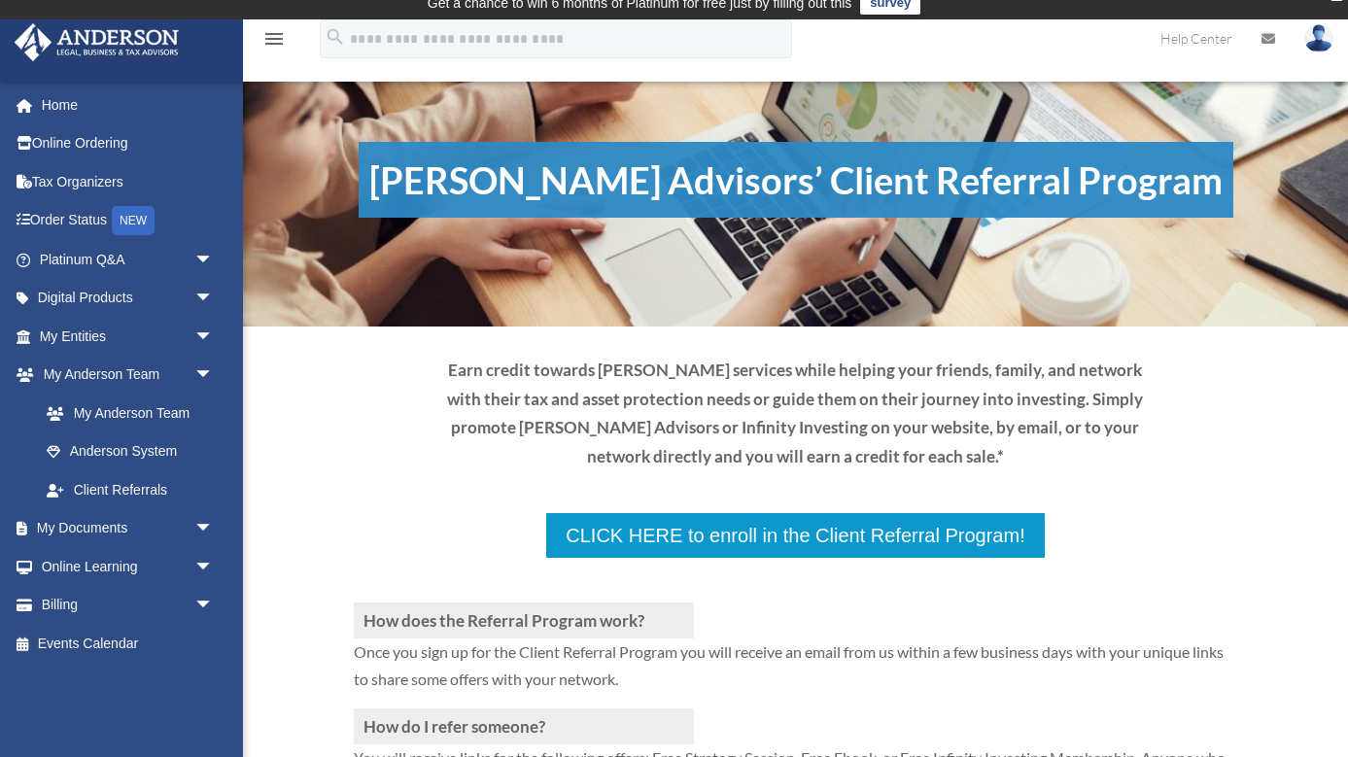
scroll to position [16, 0]
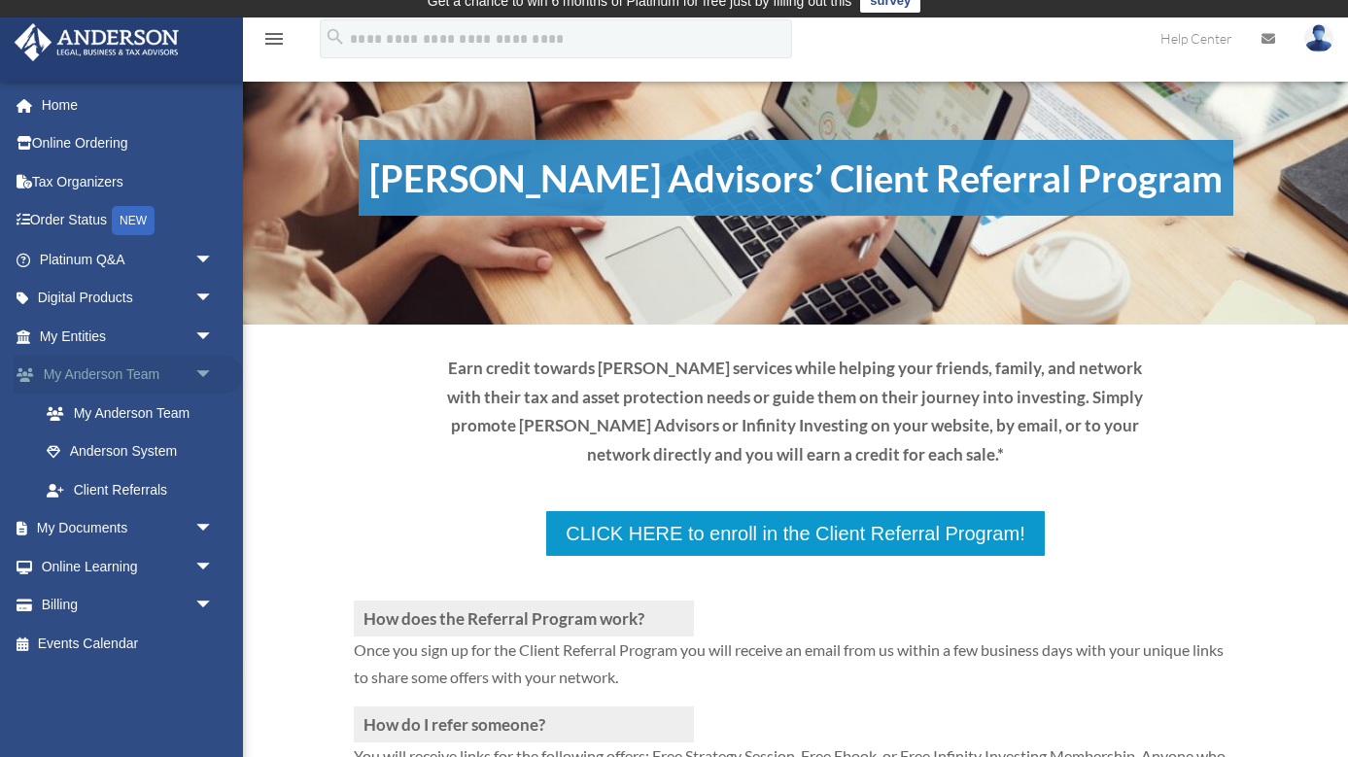
click at [205, 369] on span "arrow_drop_down" at bounding box center [213, 376] width 39 height 40
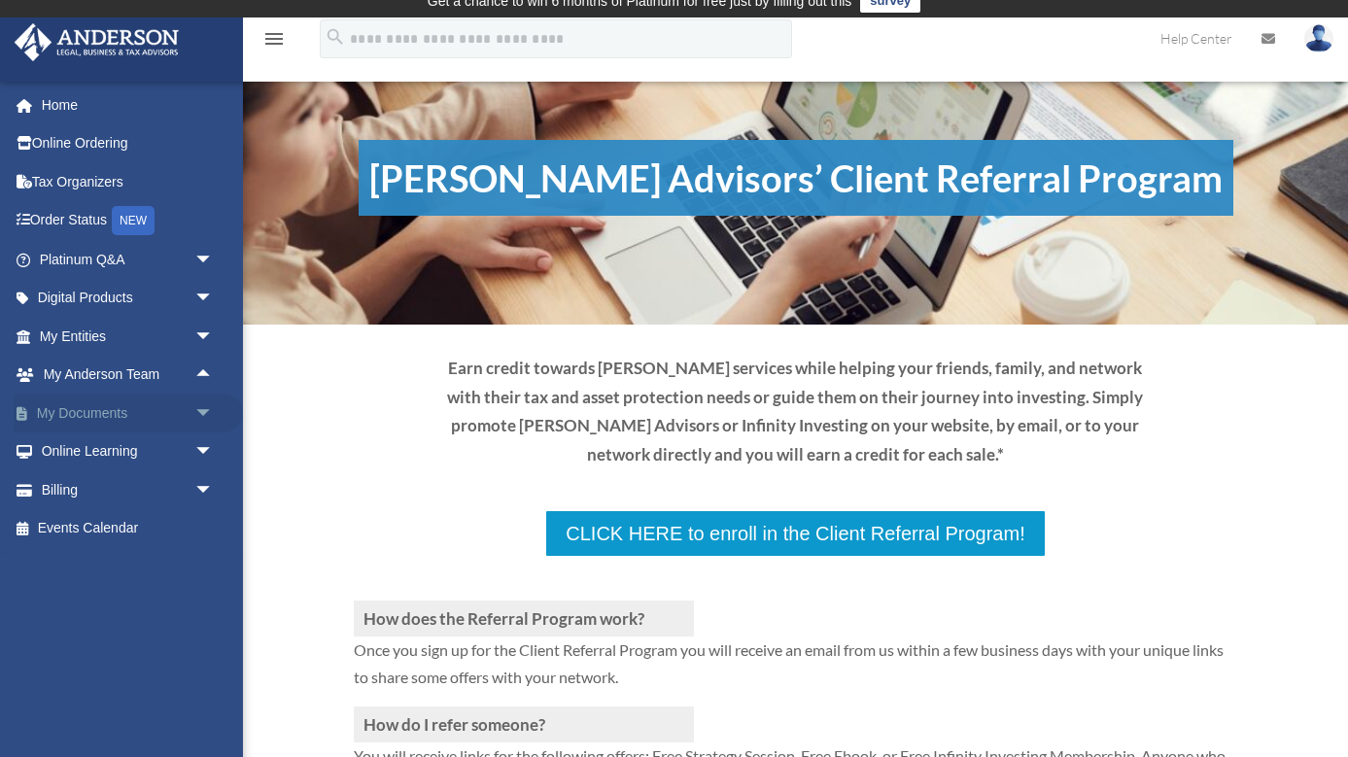
click at [202, 404] on span "arrow_drop_down" at bounding box center [213, 414] width 39 height 40
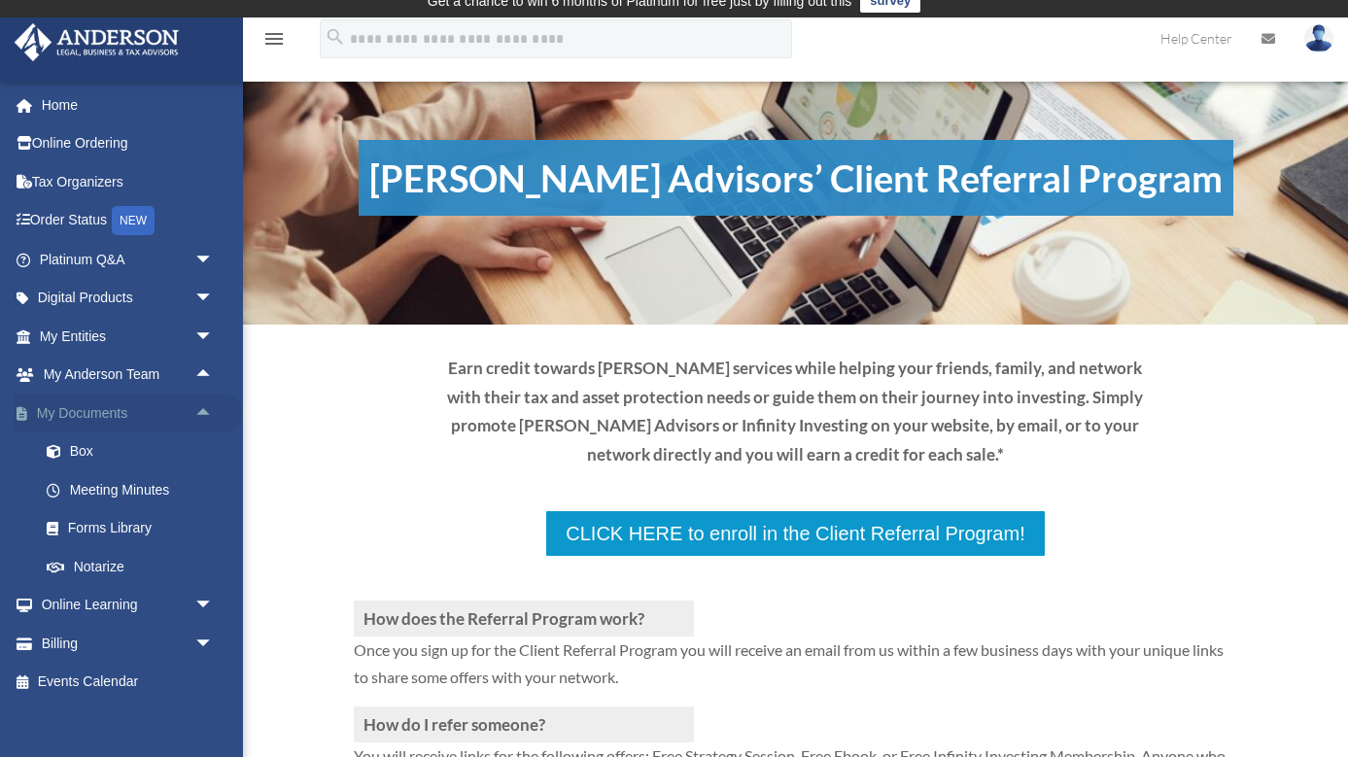
click at [202, 404] on span "arrow_drop_up" at bounding box center [213, 414] width 39 height 40
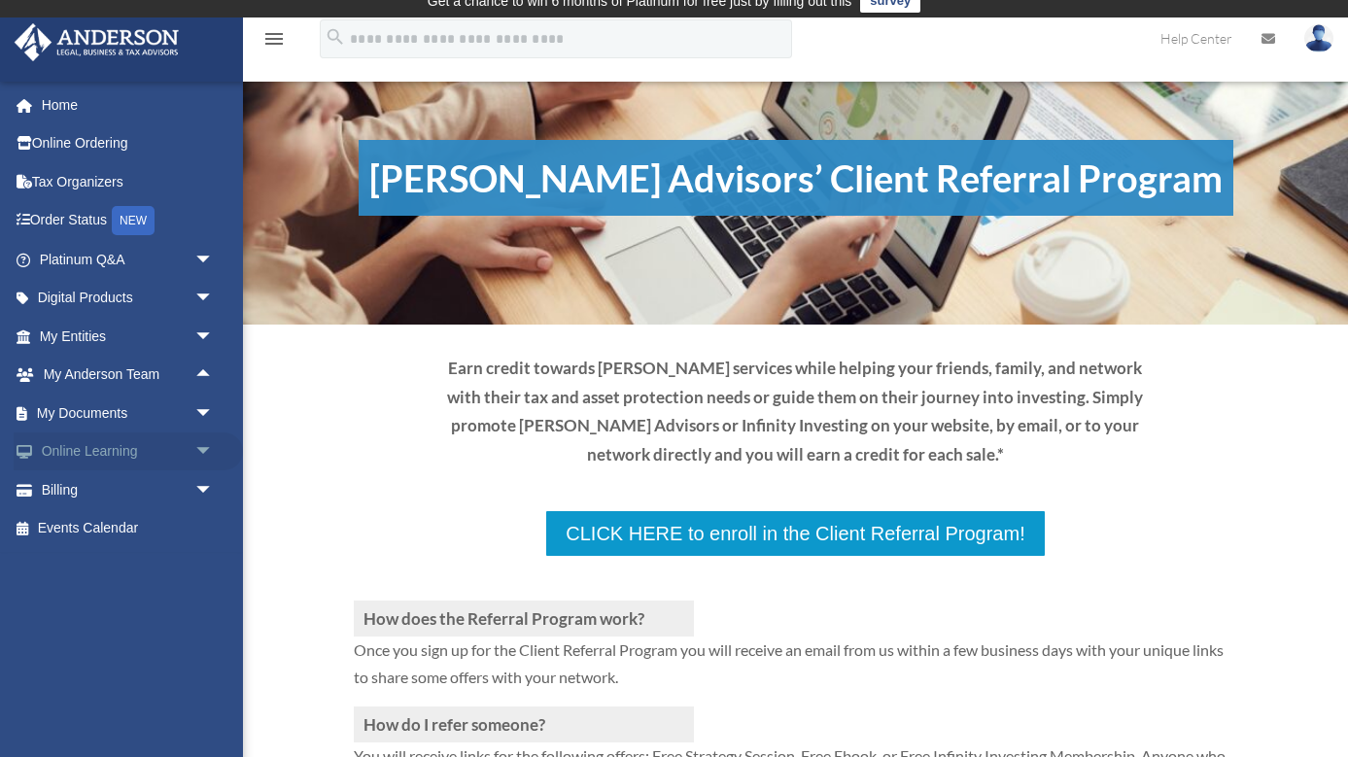
click at [201, 448] on span "arrow_drop_down" at bounding box center [213, 452] width 39 height 40
click at [201, 448] on span "arrow_drop_up" at bounding box center [213, 452] width 39 height 40
click at [209, 486] on span "arrow_drop_down" at bounding box center [213, 490] width 39 height 40
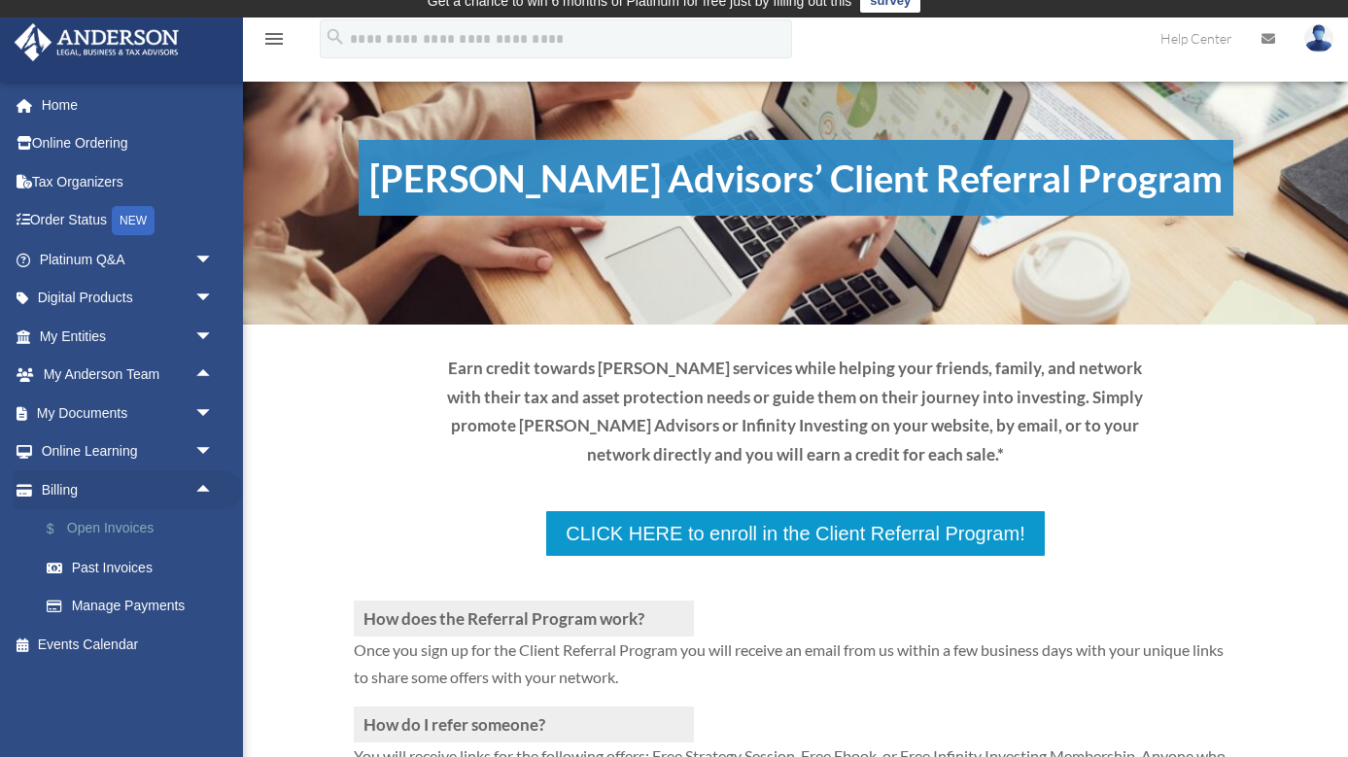
click at [147, 523] on link "$ Open Invoices" at bounding box center [135, 529] width 216 height 40
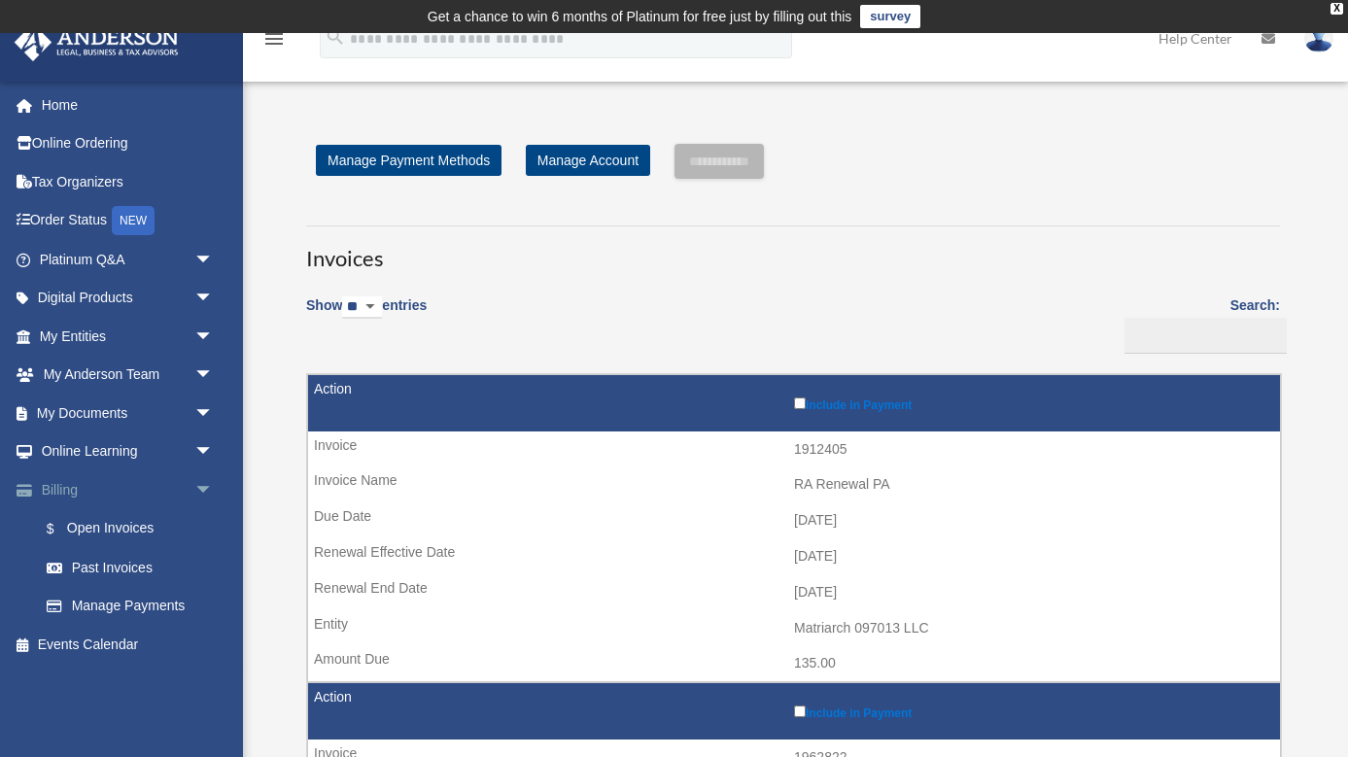
click at [200, 482] on span "arrow_drop_down" at bounding box center [213, 490] width 39 height 40
click at [61, 111] on link "Home" at bounding box center [128, 105] width 229 height 39
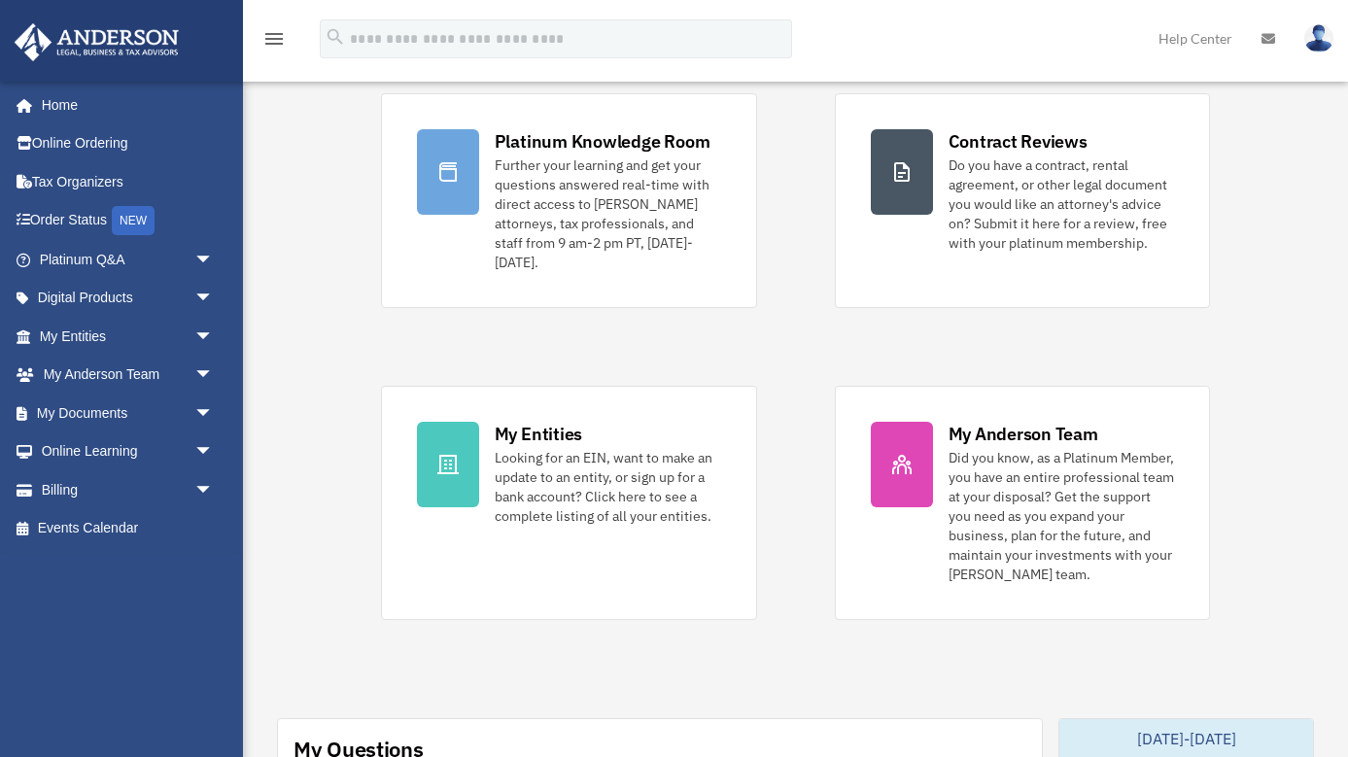
scroll to position [171, 0]
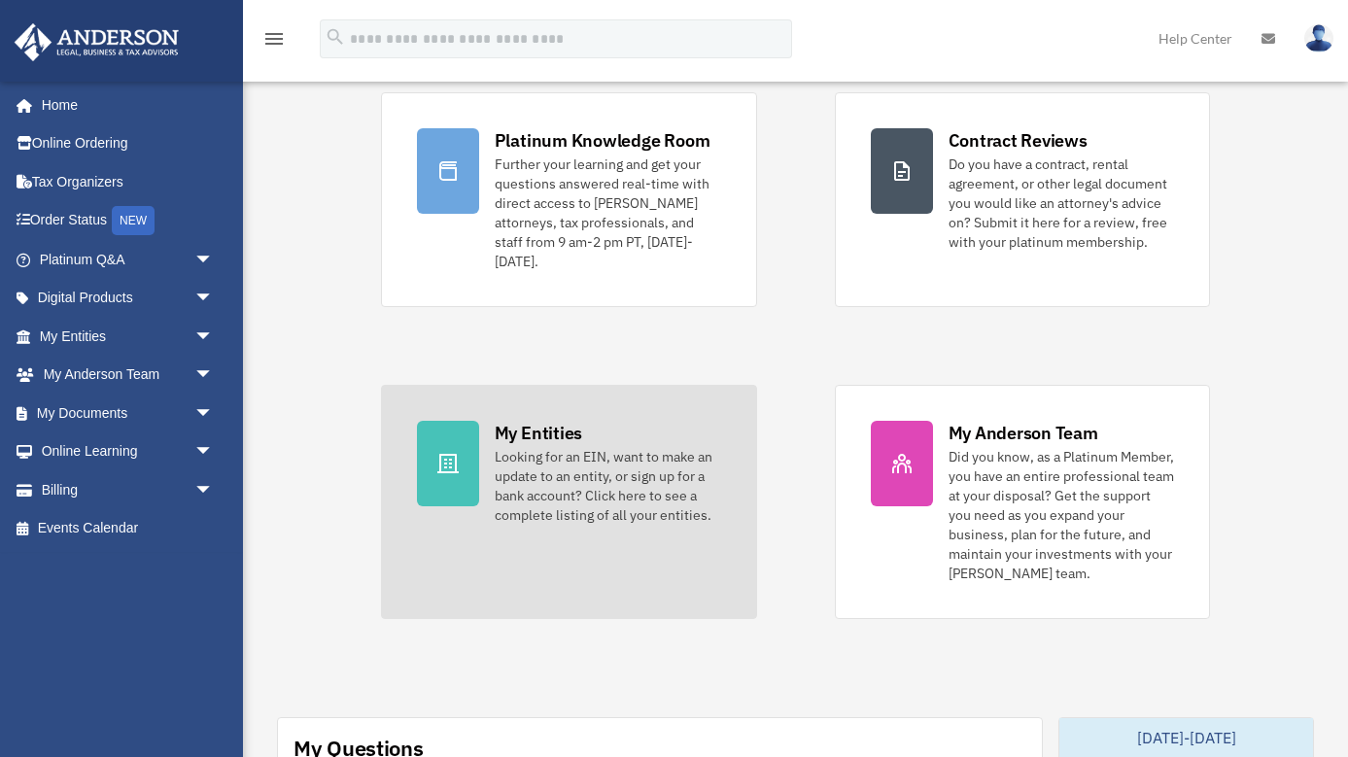
click at [564, 455] on div "Looking for an EIN, want to make an update to an entity, or sign up for a bank …" at bounding box center [608, 486] width 226 height 78
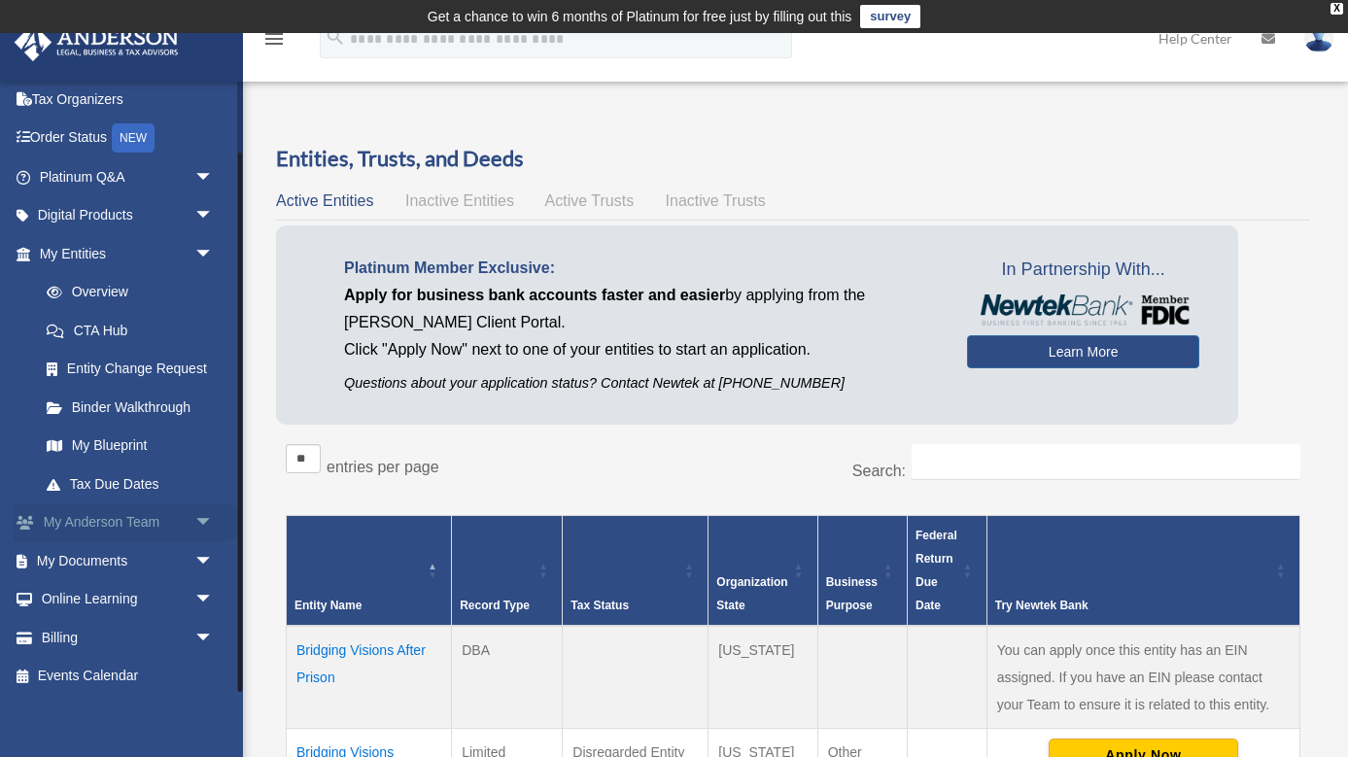
scroll to position [82, 0]
